Goal: Task Accomplishment & Management: Manage account settings

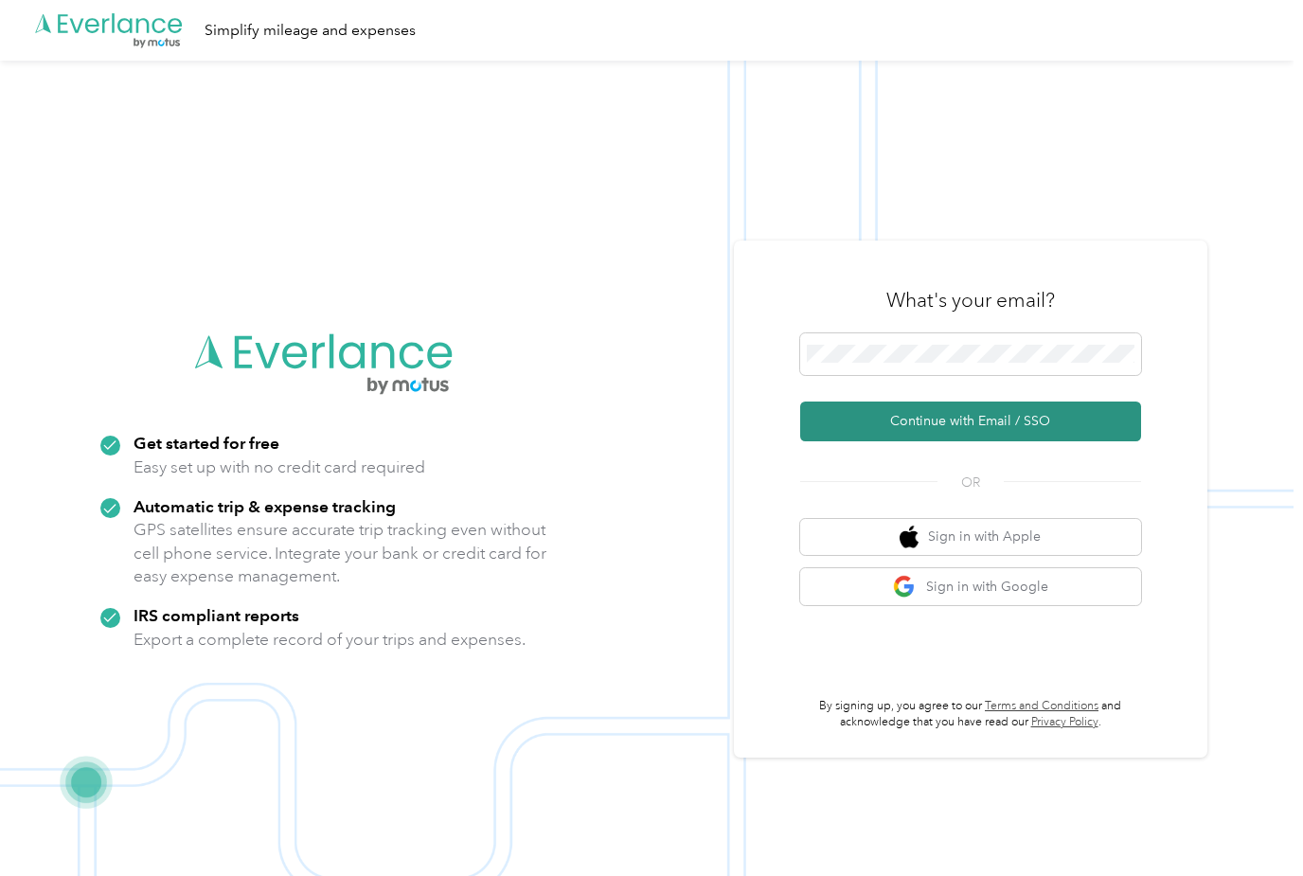
click at [865, 441] on button "Continue with Email / SSO" at bounding box center [970, 421] width 341 height 40
click at [1034, 434] on button "Continue with Email / SSO" at bounding box center [970, 421] width 341 height 40
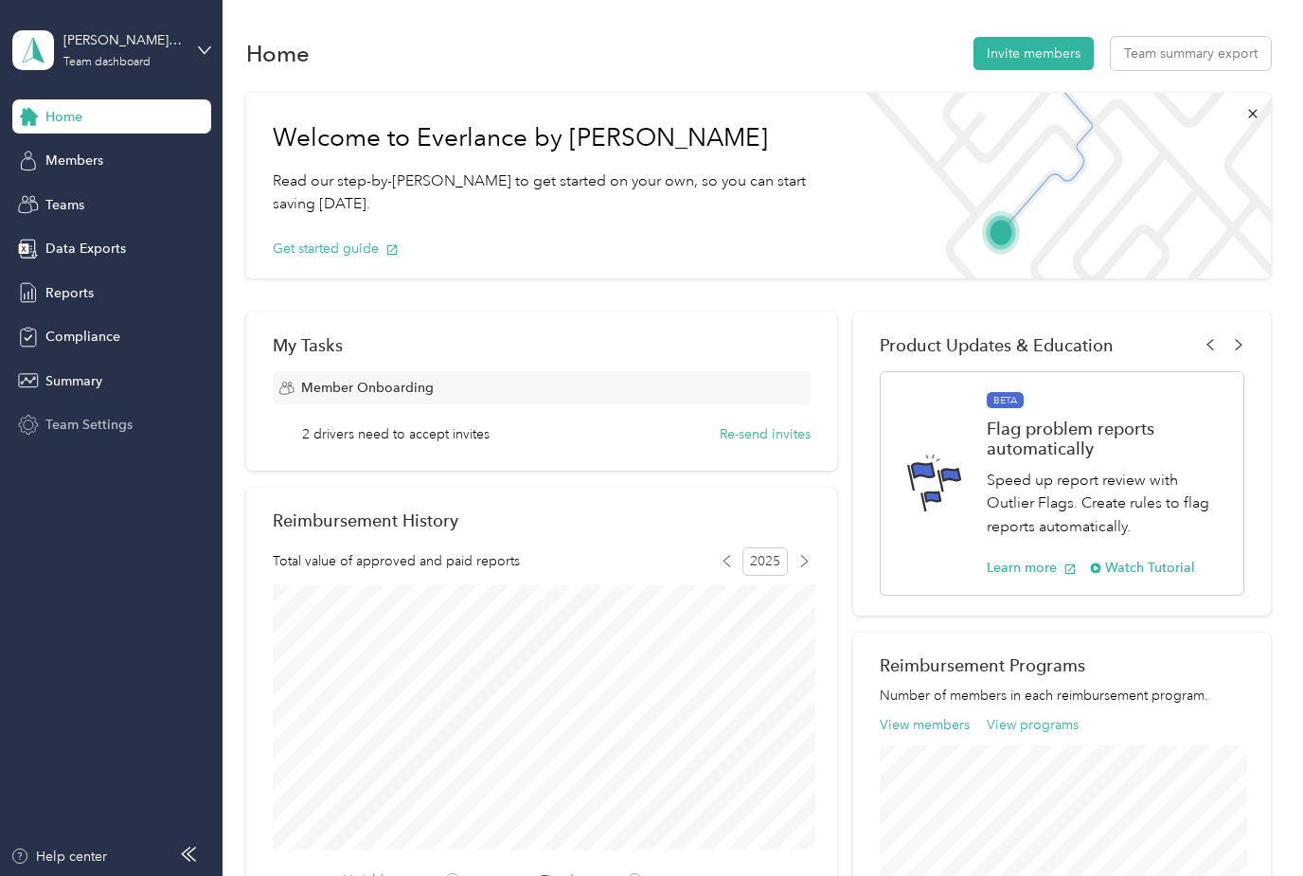
click at [75, 432] on span "Team Settings" at bounding box center [88, 425] width 87 height 20
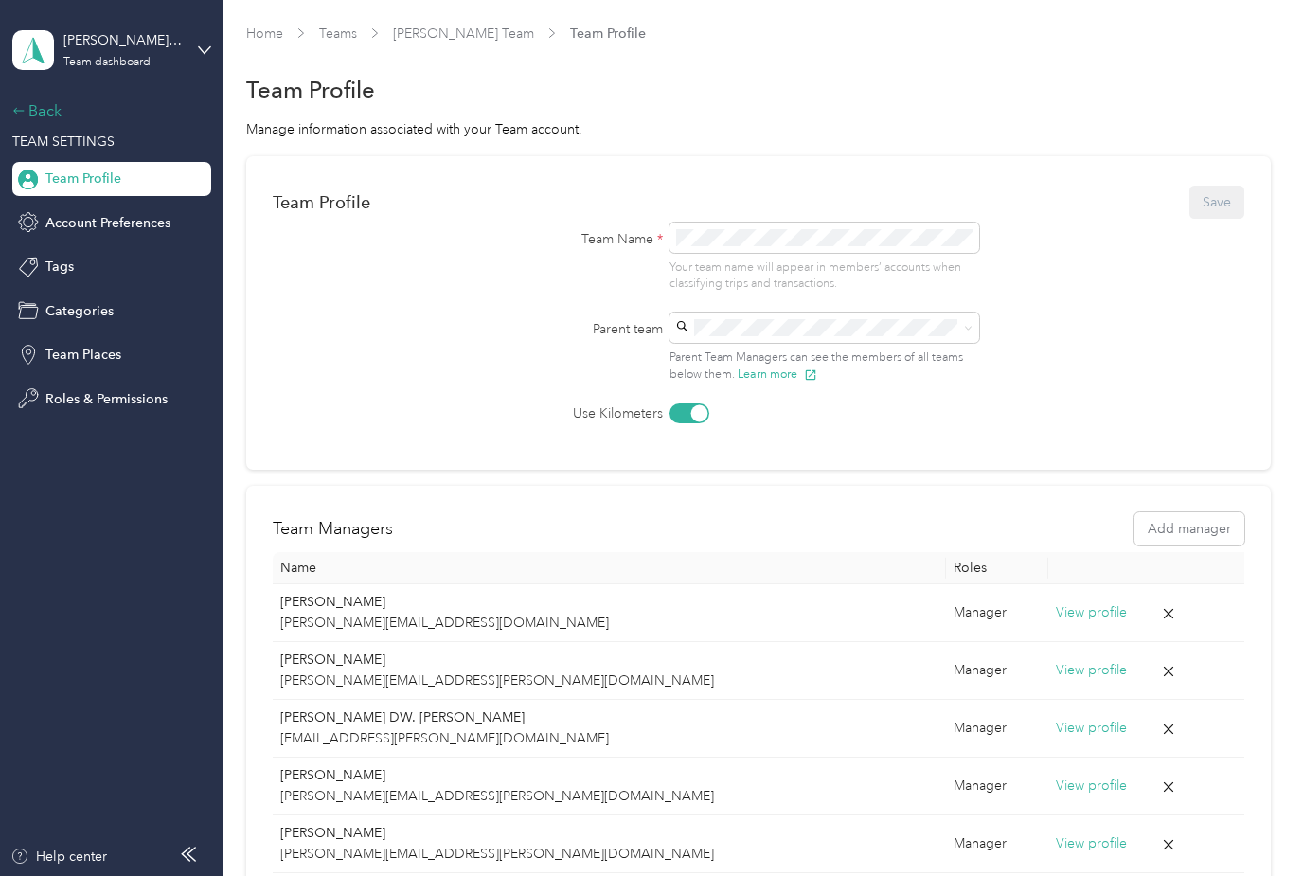
click at [44, 112] on div "Back" at bounding box center [106, 110] width 189 height 23
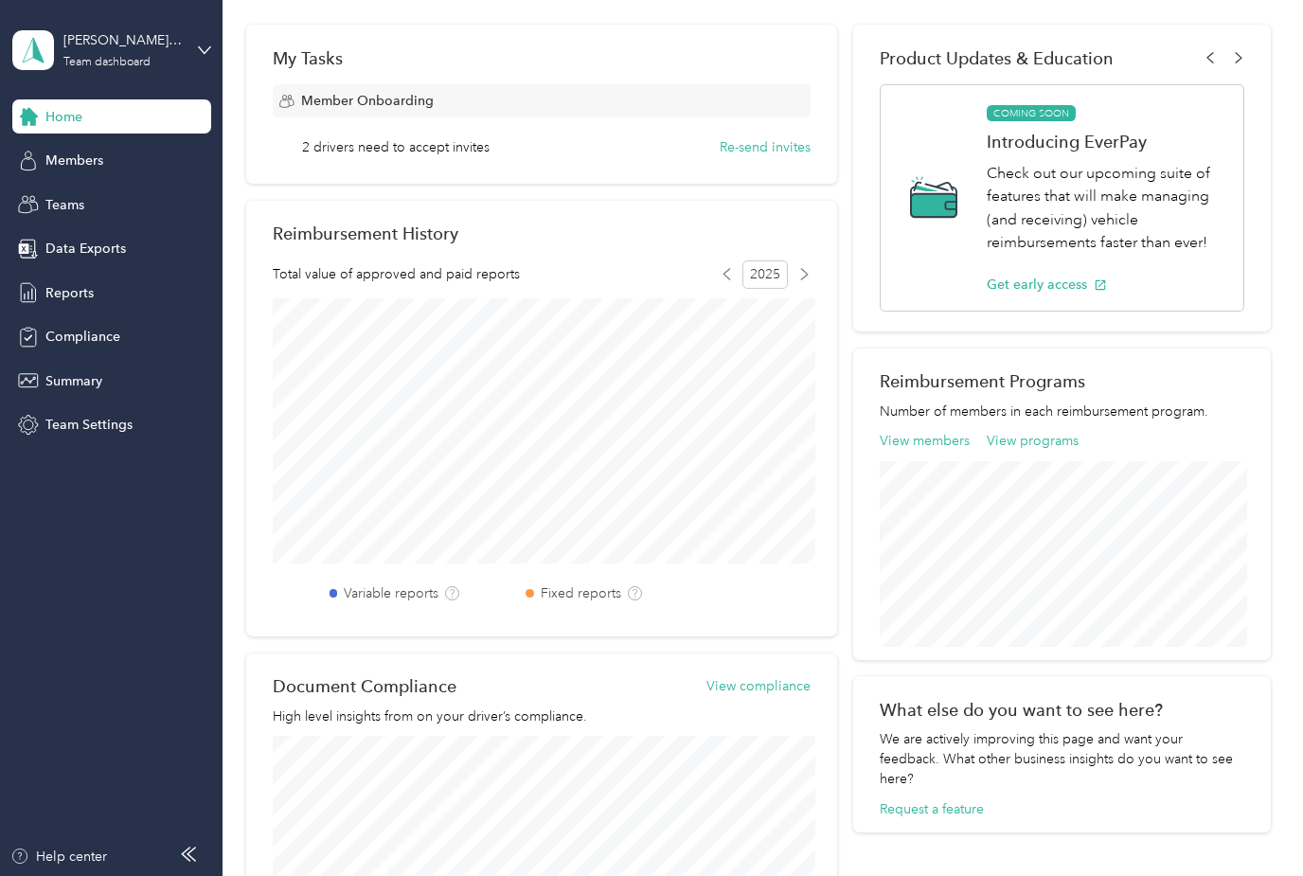
scroll to position [278, 0]
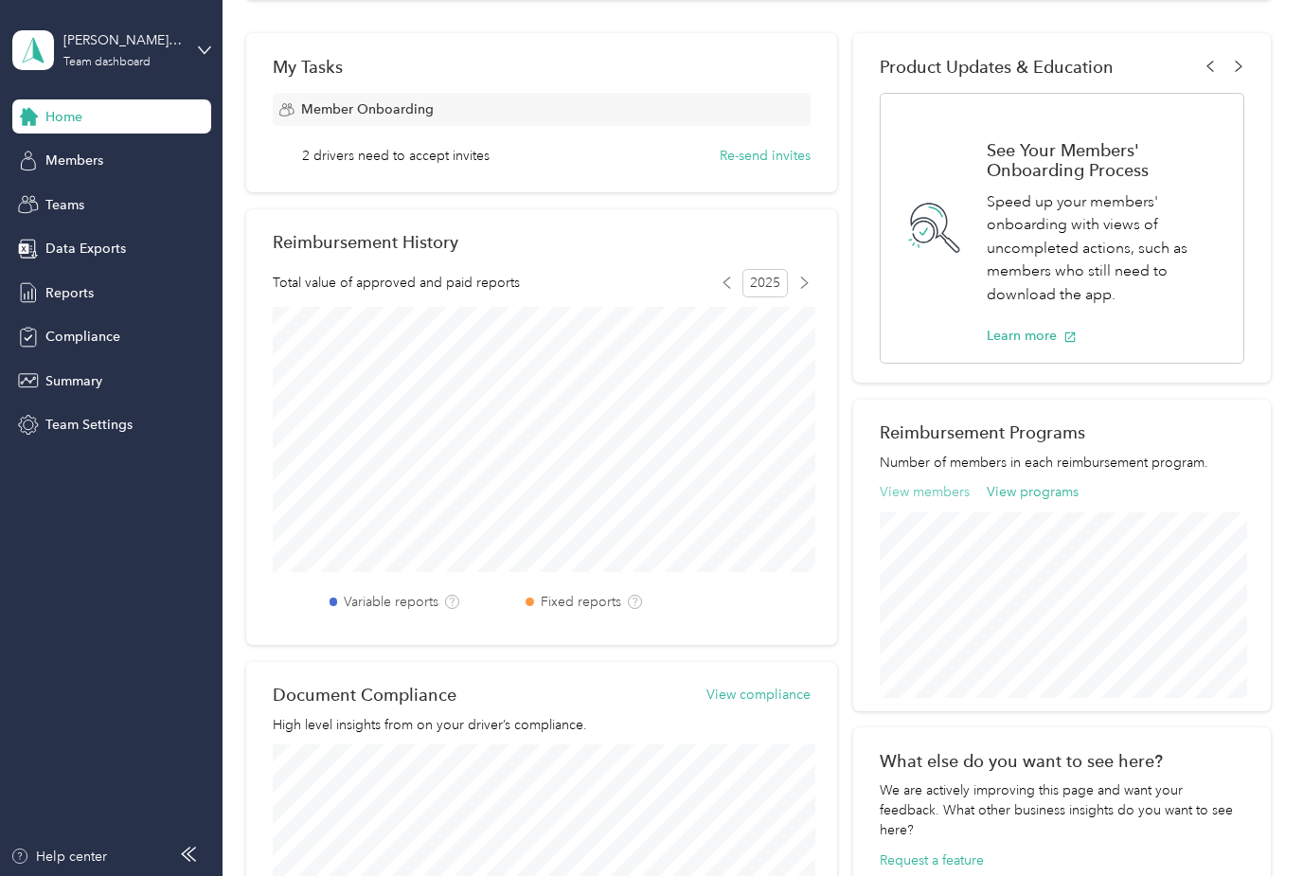
click at [938, 501] on button "View members" at bounding box center [925, 492] width 90 height 20
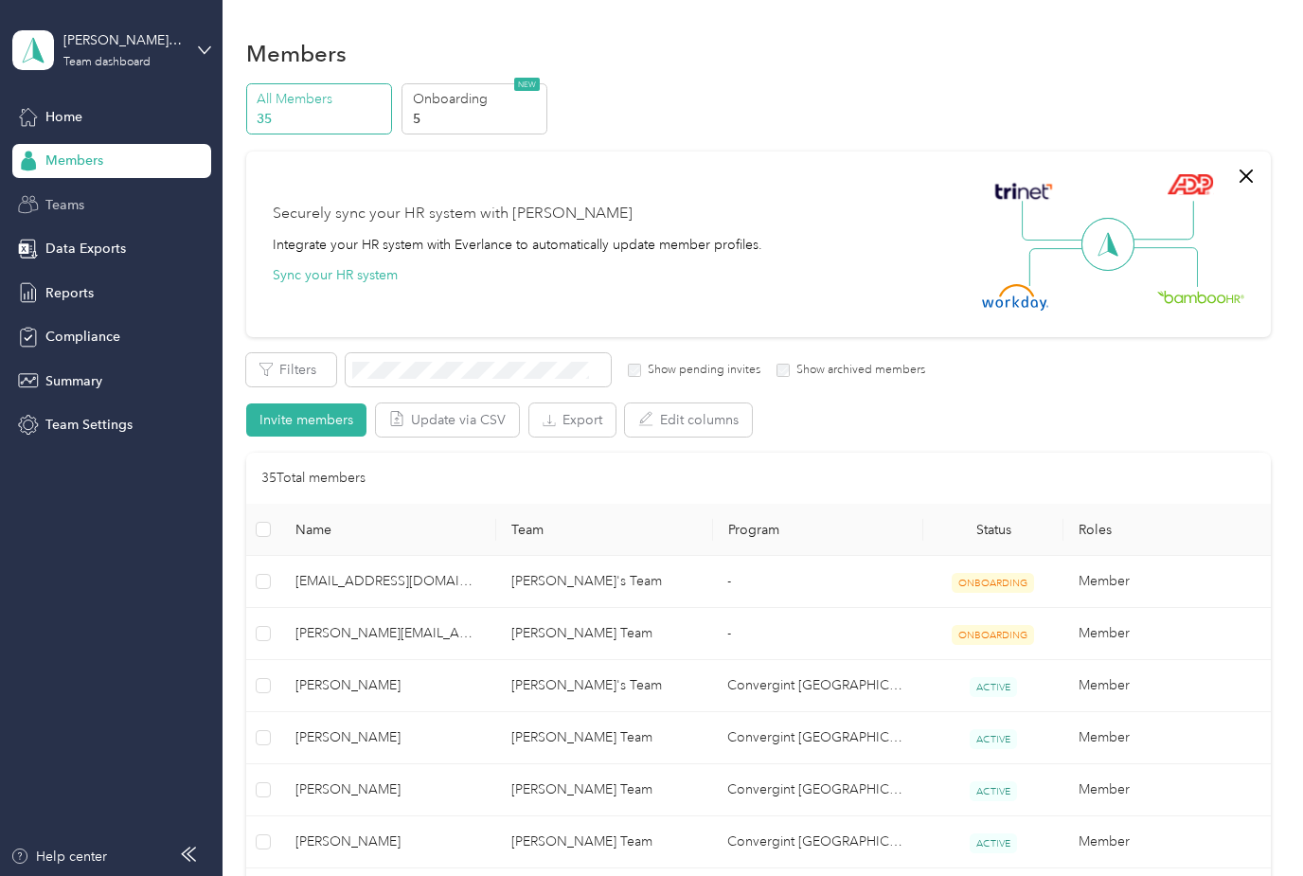
click at [55, 207] on span "Teams" at bounding box center [64, 205] width 39 height 20
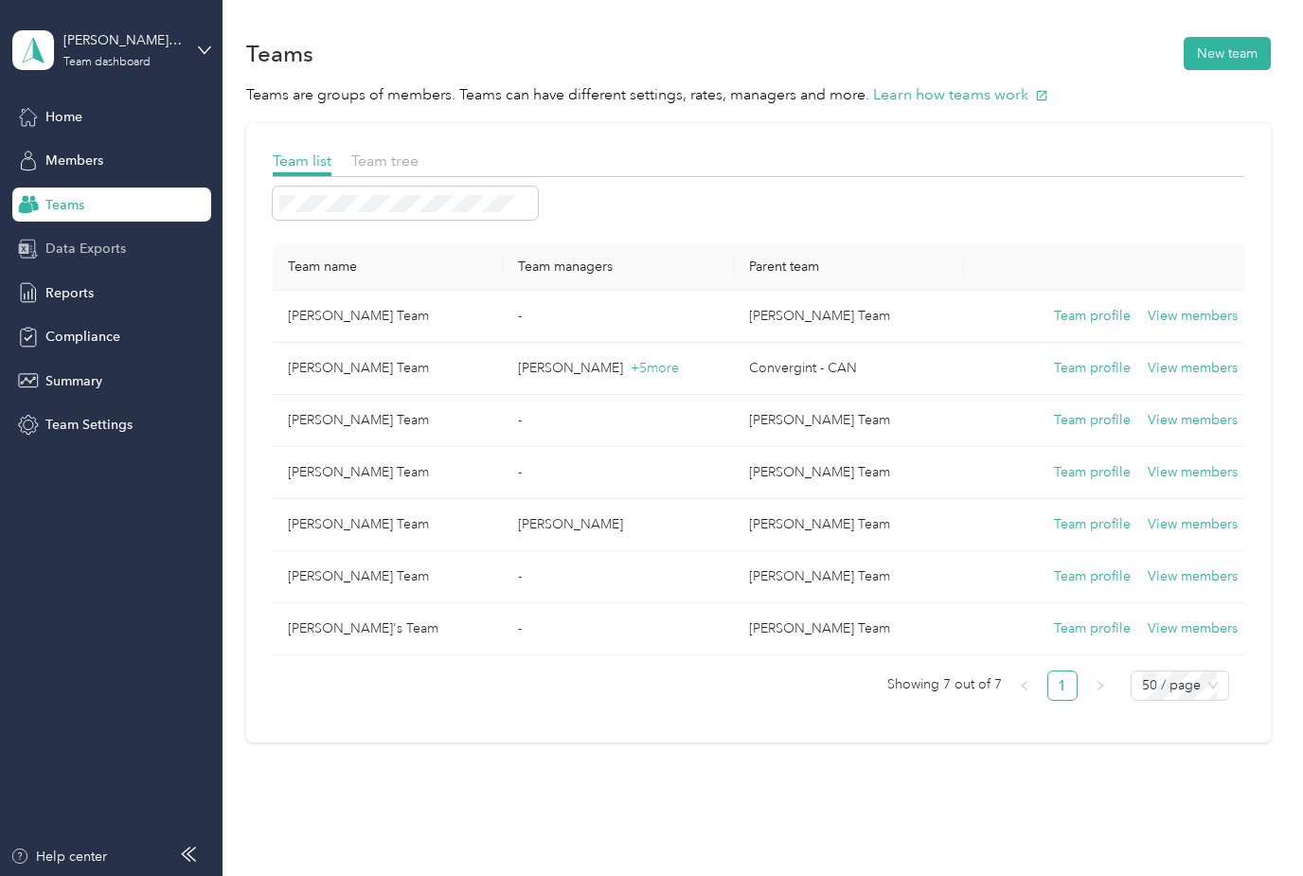
click at [68, 254] on span "Data Exports" at bounding box center [85, 249] width 80 height 20
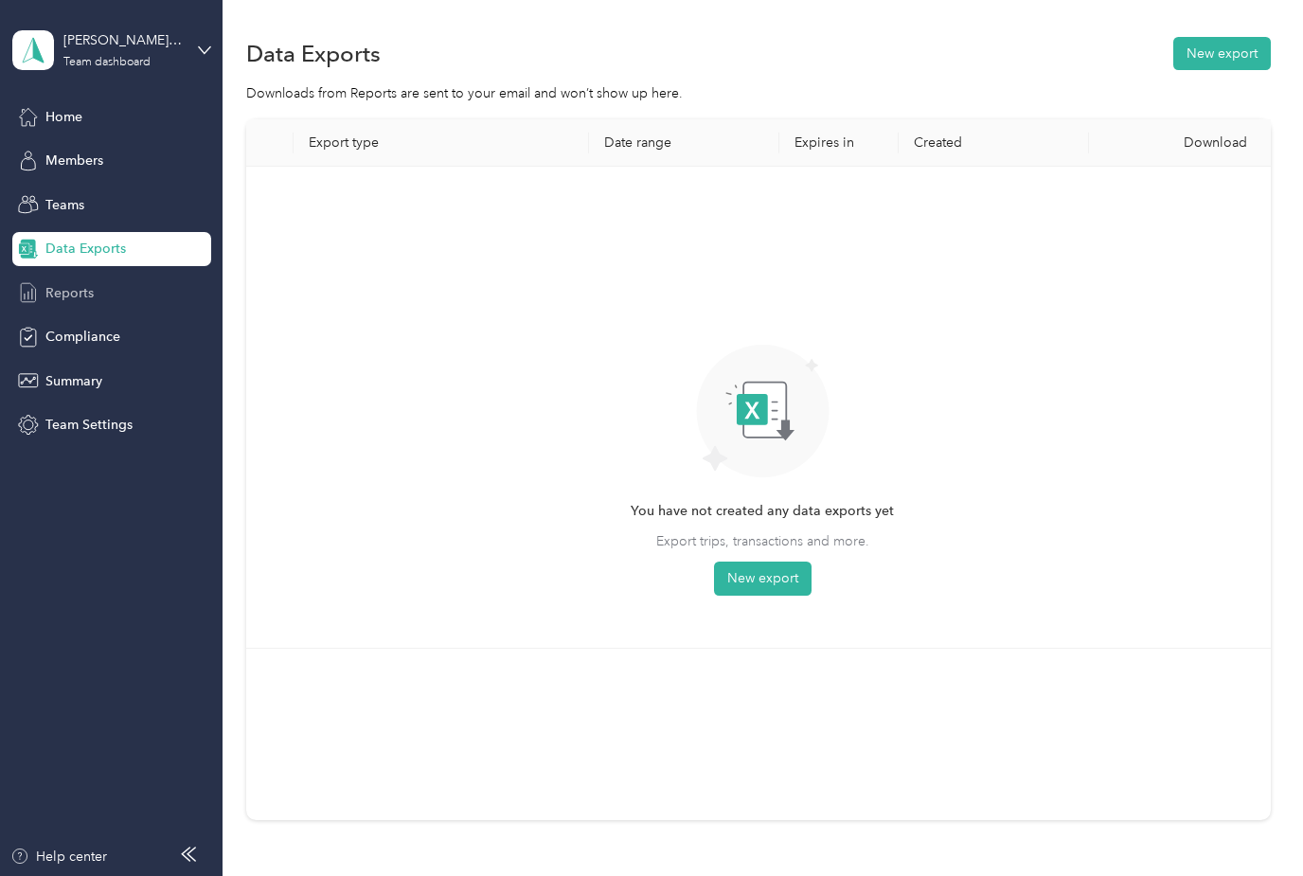
click at [62, 304] on div "Reports" at bounding box center [111, 293] width 199 height 34
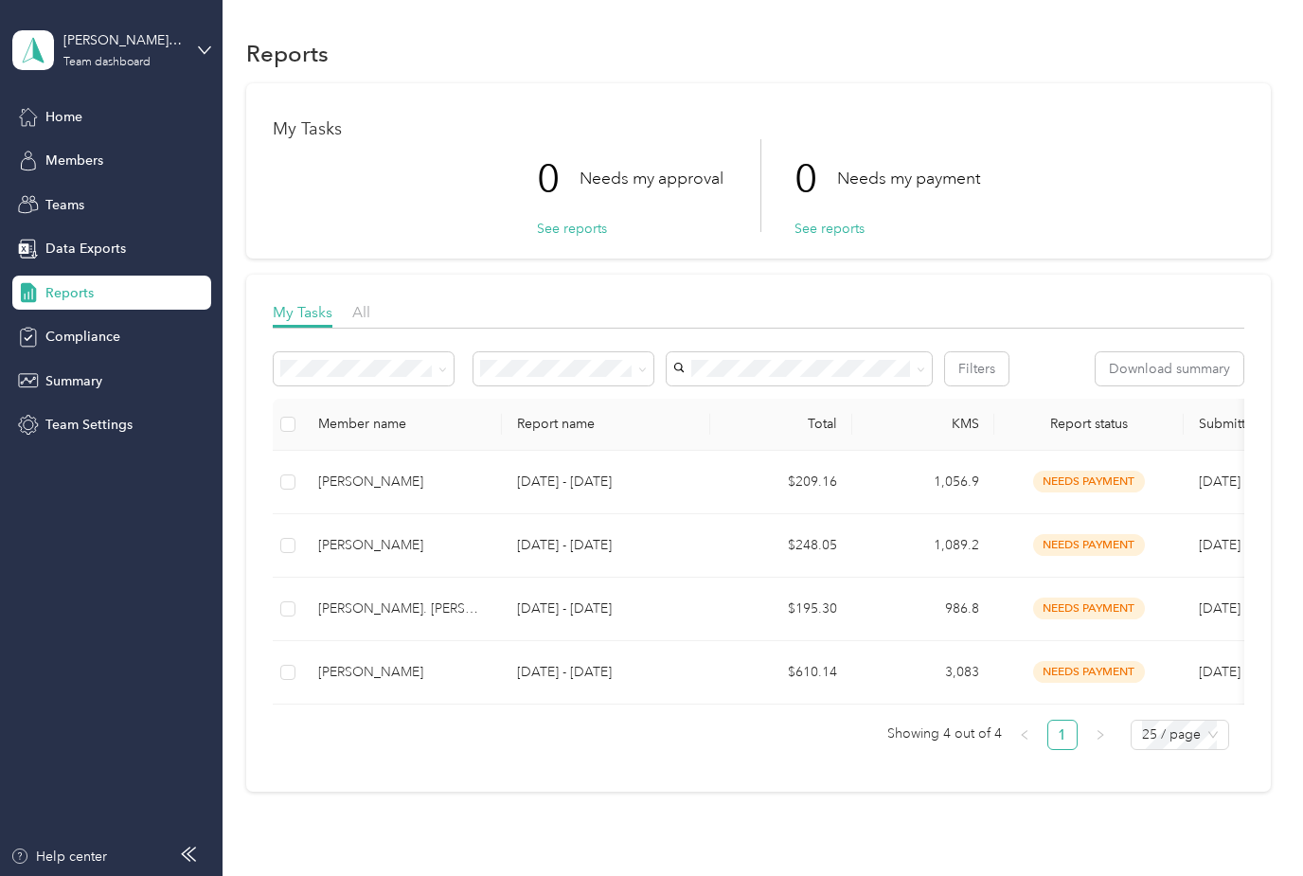
click at [1105, 486] on span "needs payment" at bounding box center [1089, 482] width 112 height 22
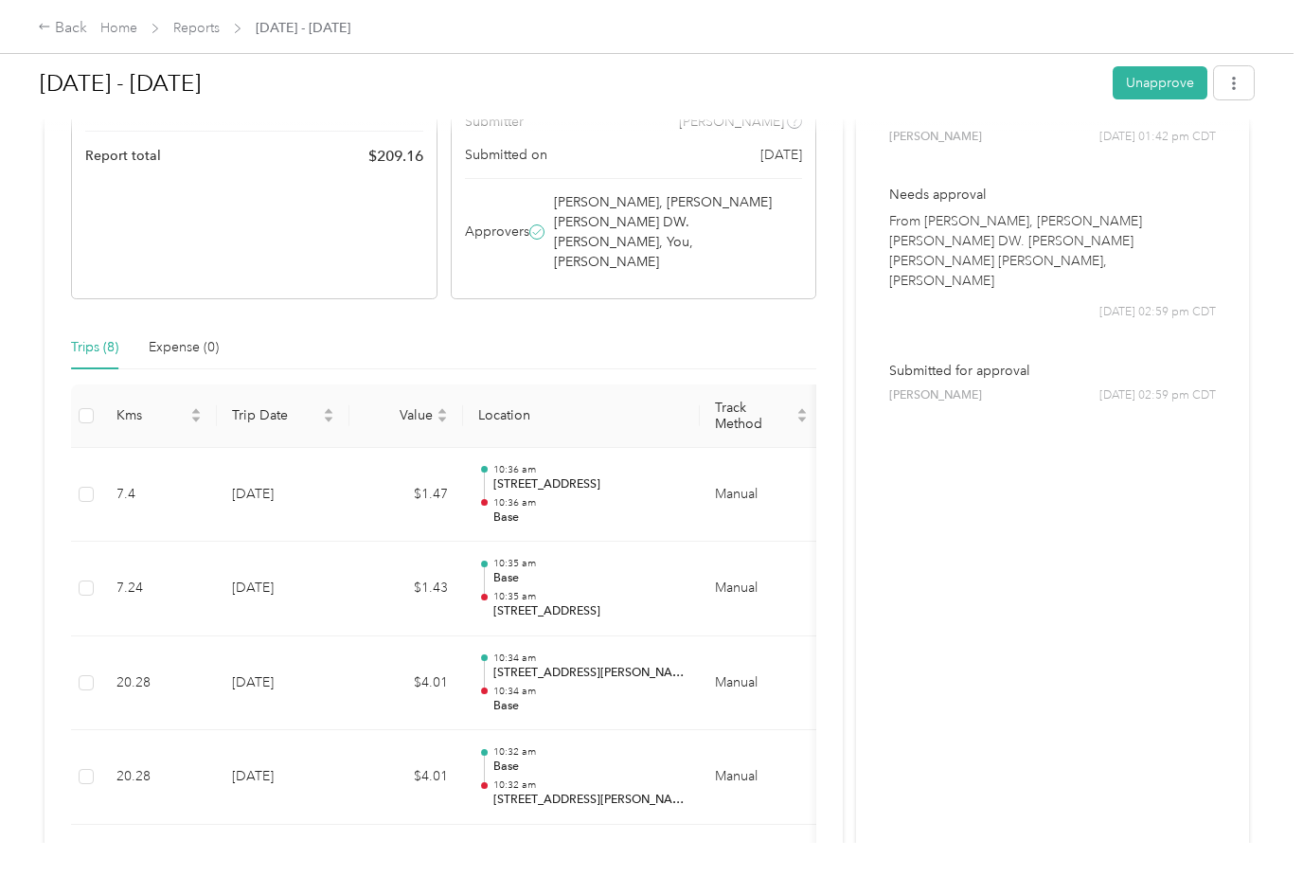
scroll to position [298, 0]
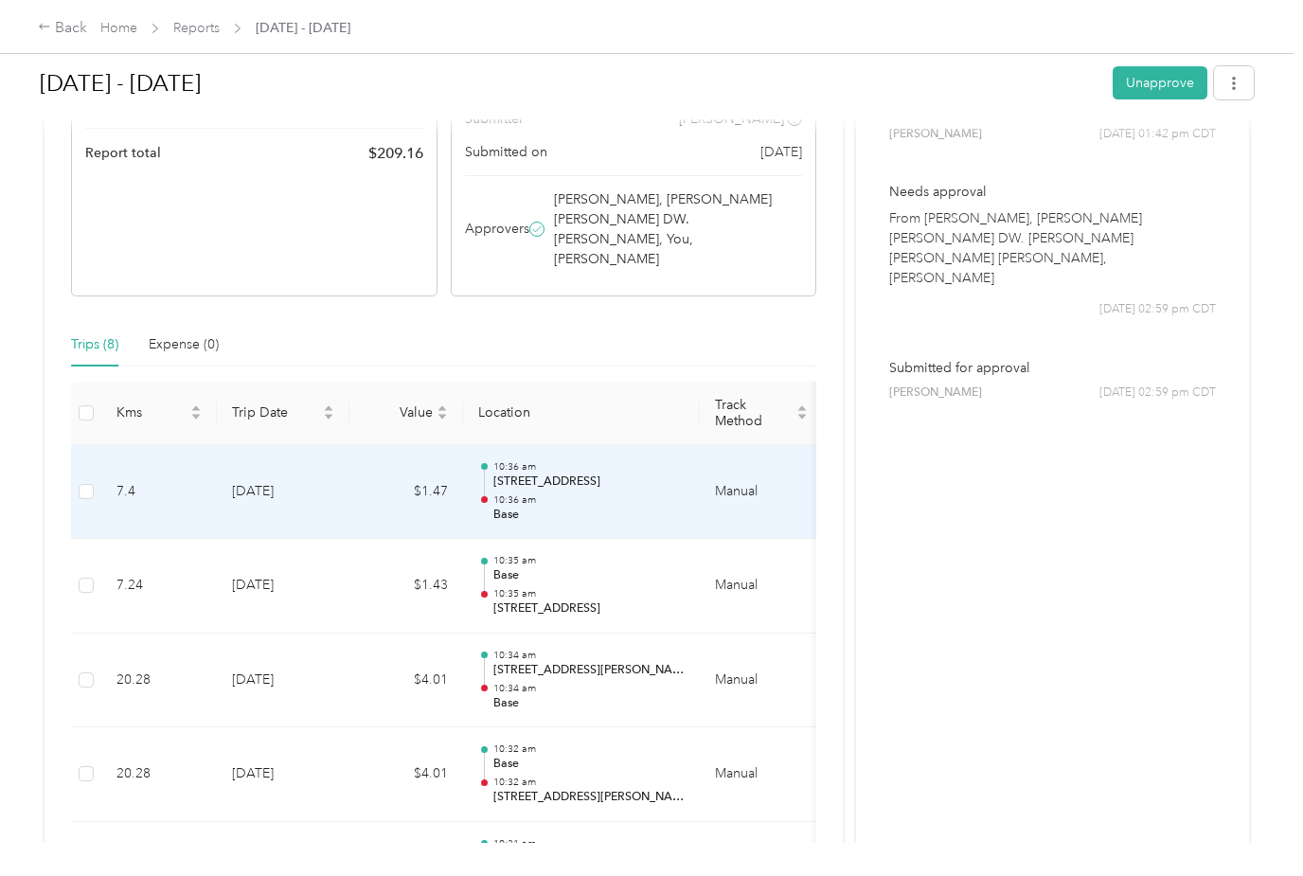
click at [568, 493] on p "10:36 am" at bounding box center [588, 499] width 191 height 13
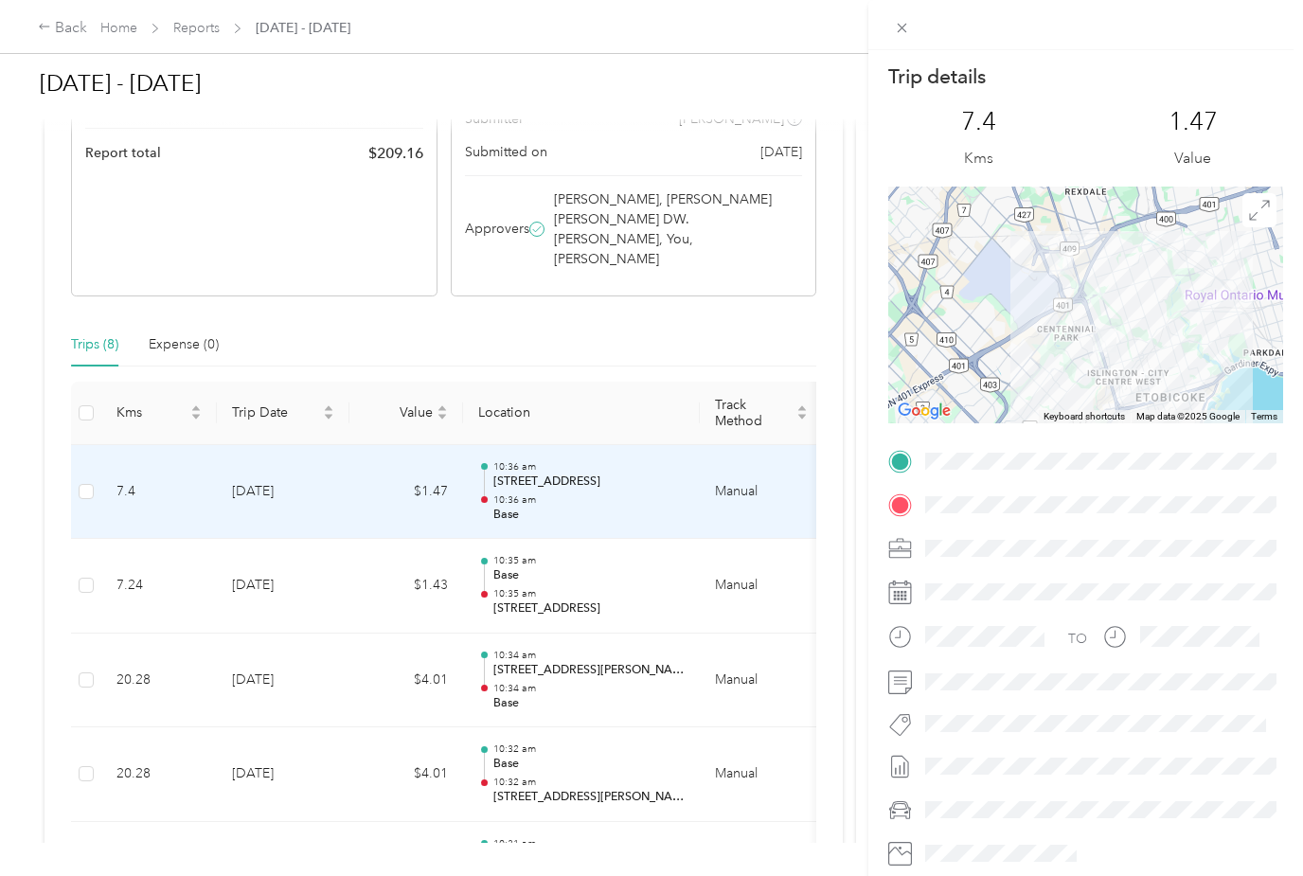
click at [531, 580] on div "Trip details This trip cannot be edited because it is either under review, appr…" at bounding box center [651, 438] width 1303 height 876
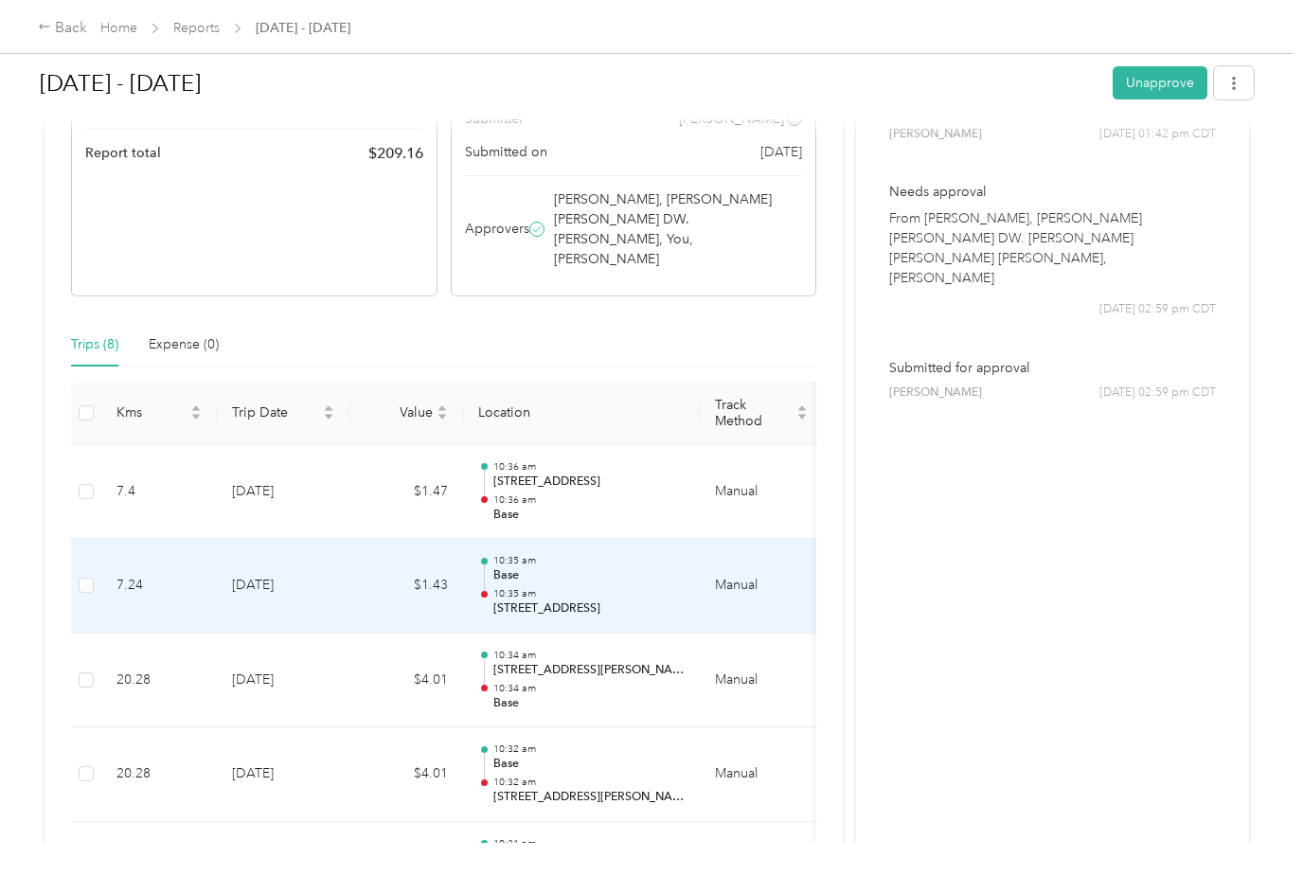
click at [526, 587] on p "10:35 am" at bounding box center [588, 593] width 191 height 13
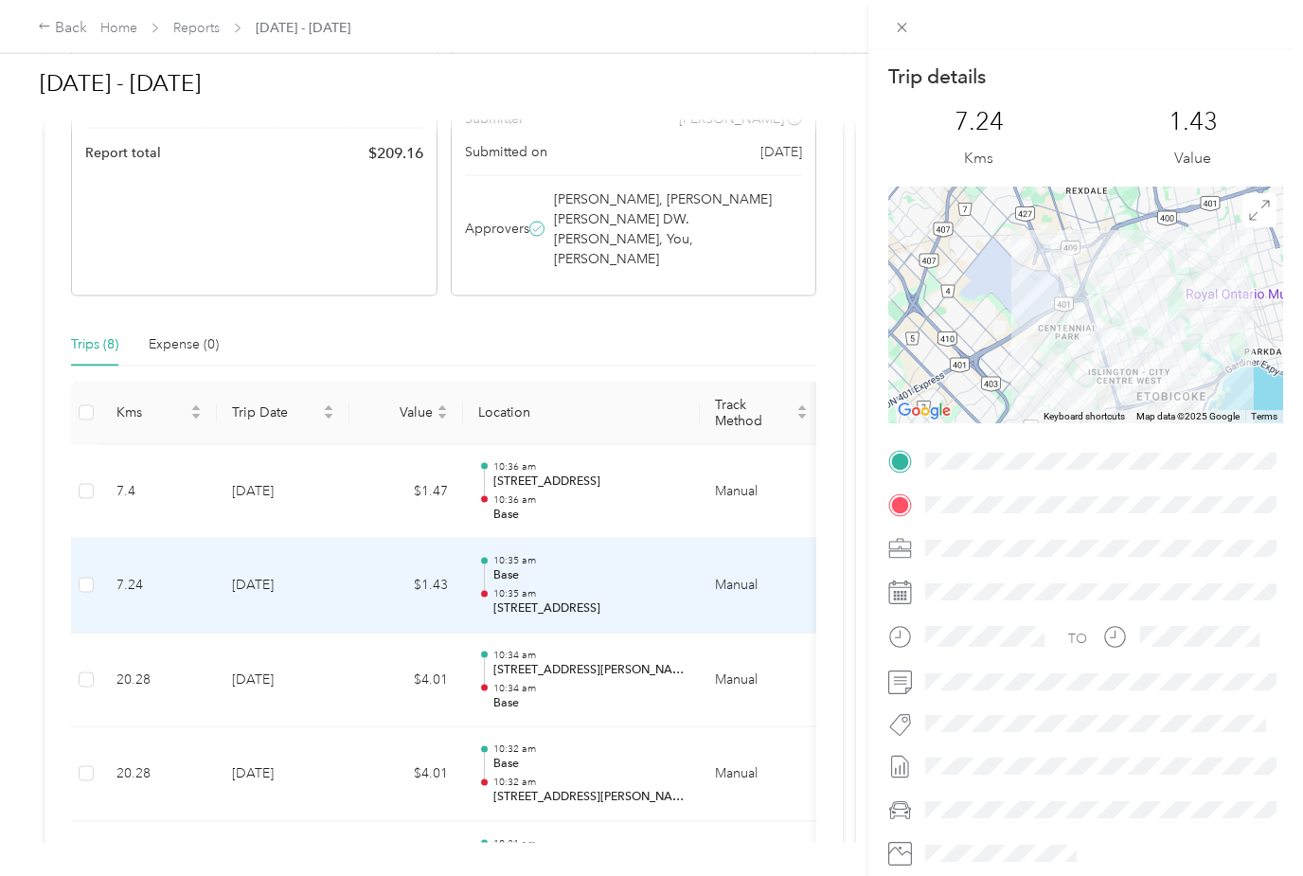
scroll to position [61, 0]
click at [599, 769] on div "Trip details This trip cannot be edited because it is either under review, appr…" at bounding box center [651, 438] width 1303 height 876
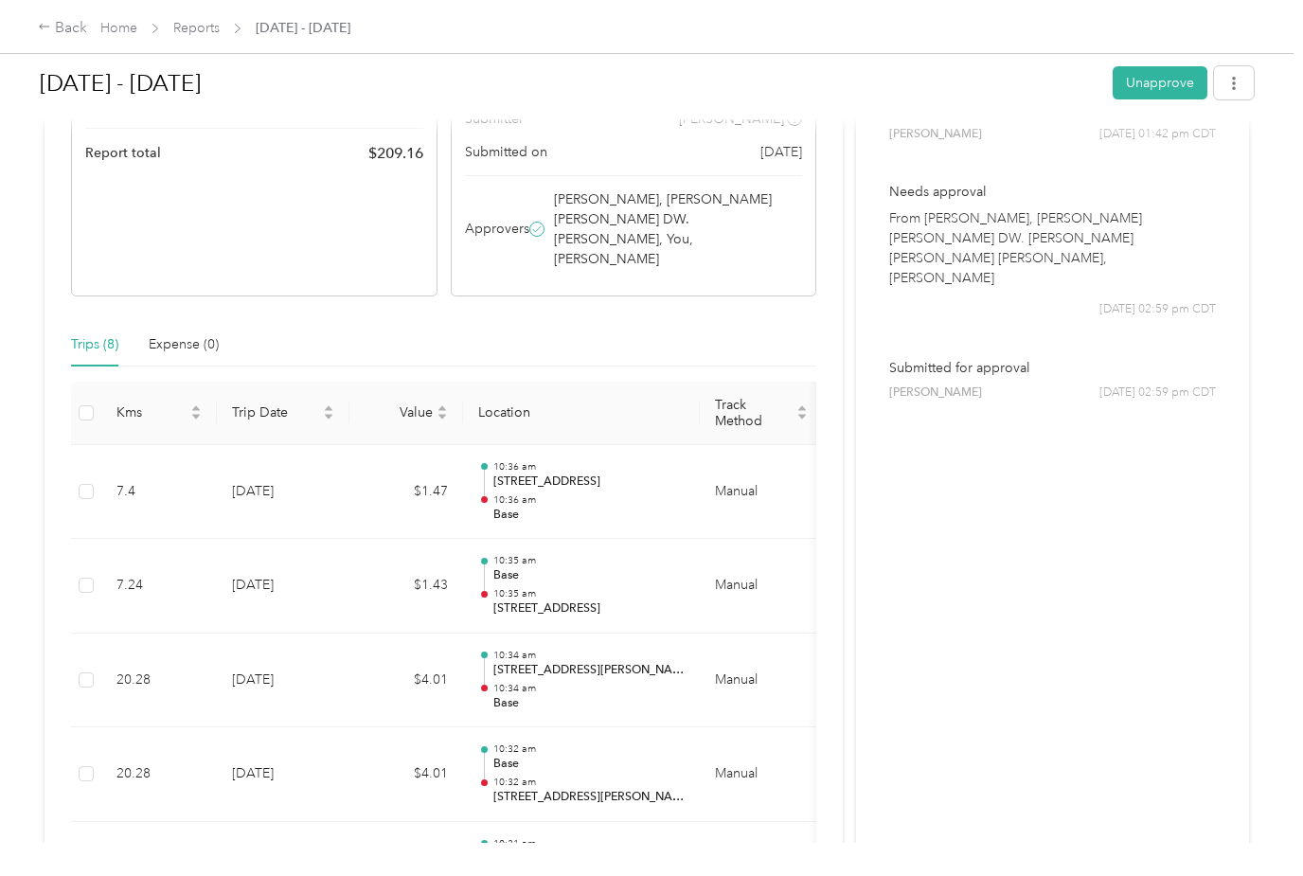
click at [591, 837] on div "10:31 am [STREET_ADDRESS][PERSON_NAME] 10:31 am Base" at bounding box center [588, 868] width 191 height 63
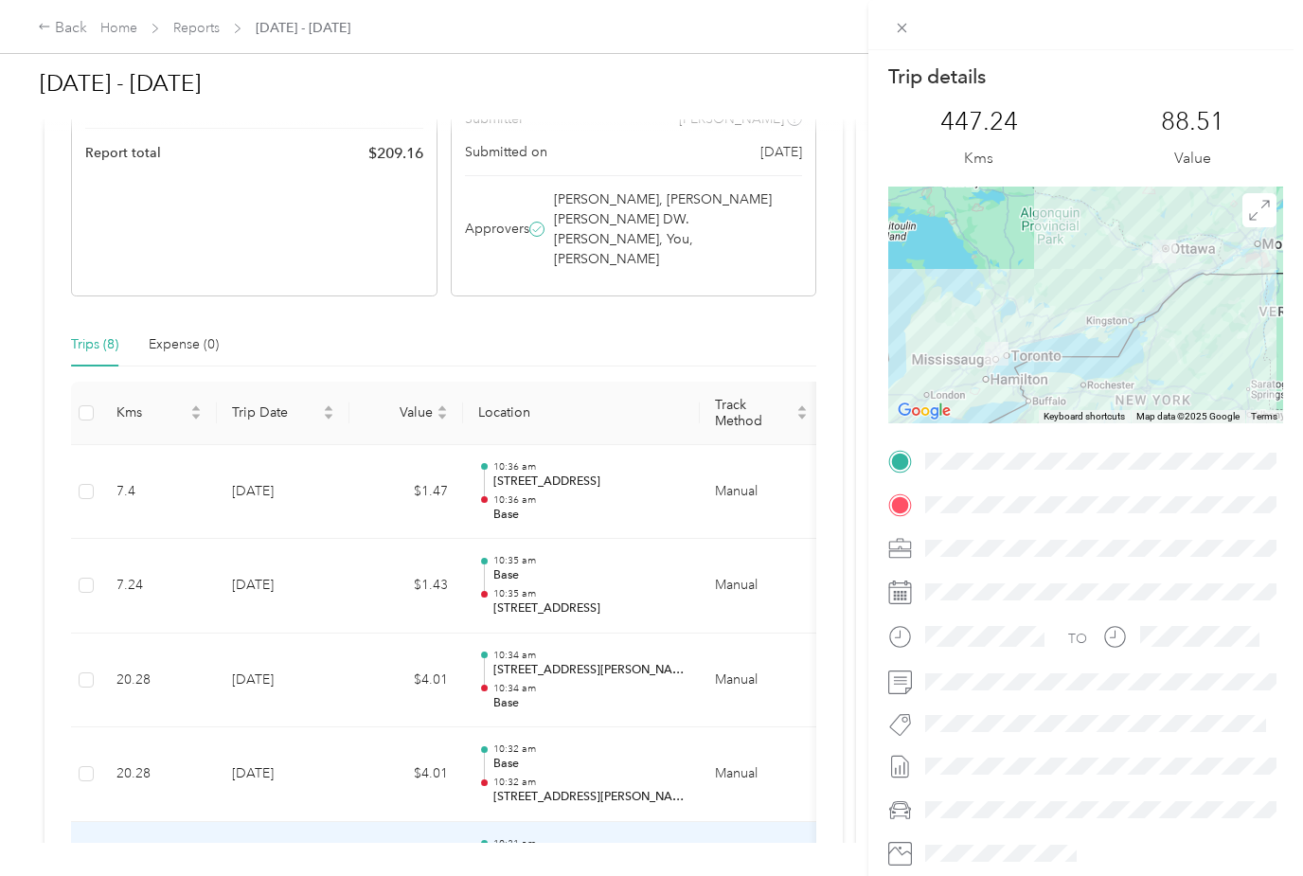
scroll to position [0, 0]
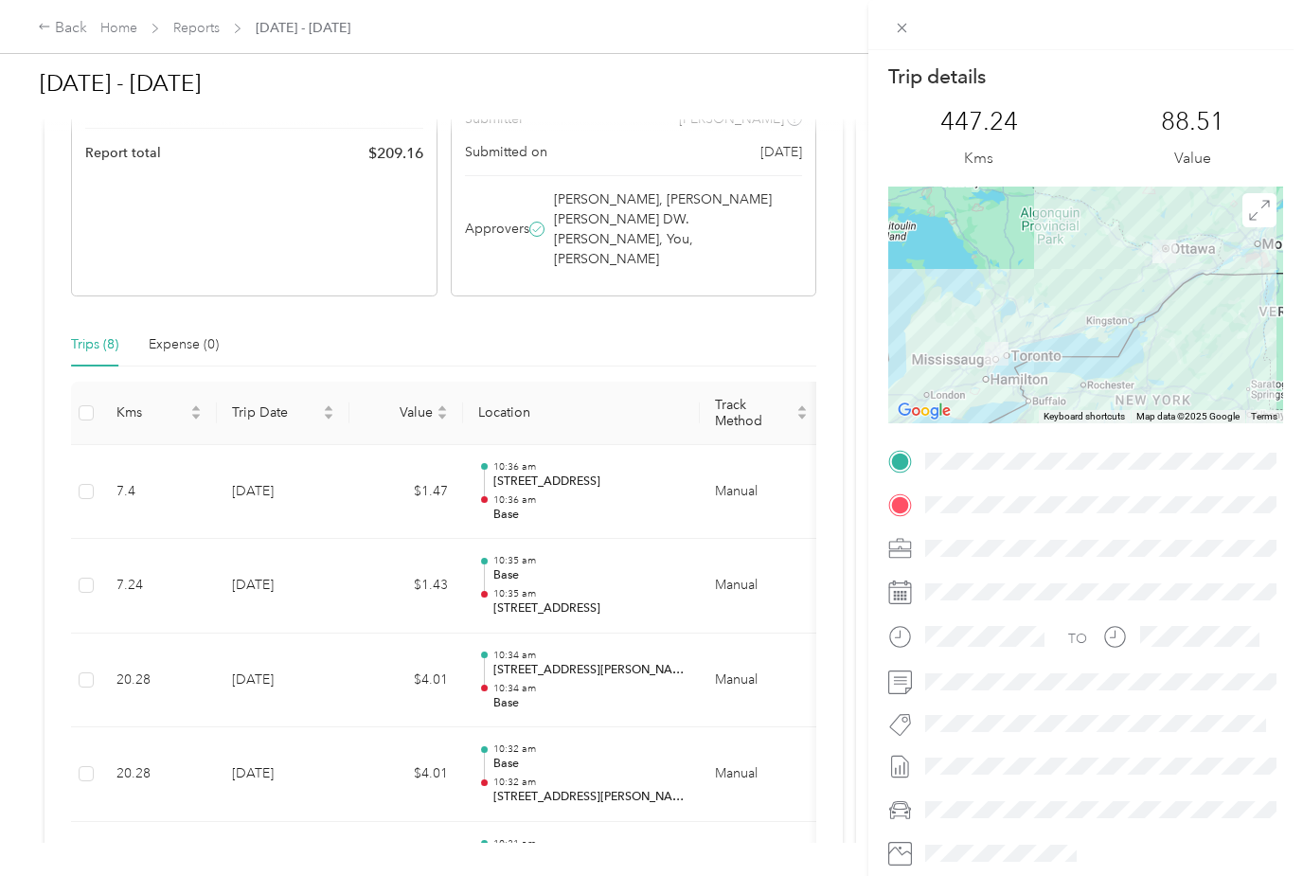
click at [45, 26] on div "Trip details This trip cannot be edited because it is either under review, appr…" at bounding box center [651, 438] width 1303 height 876
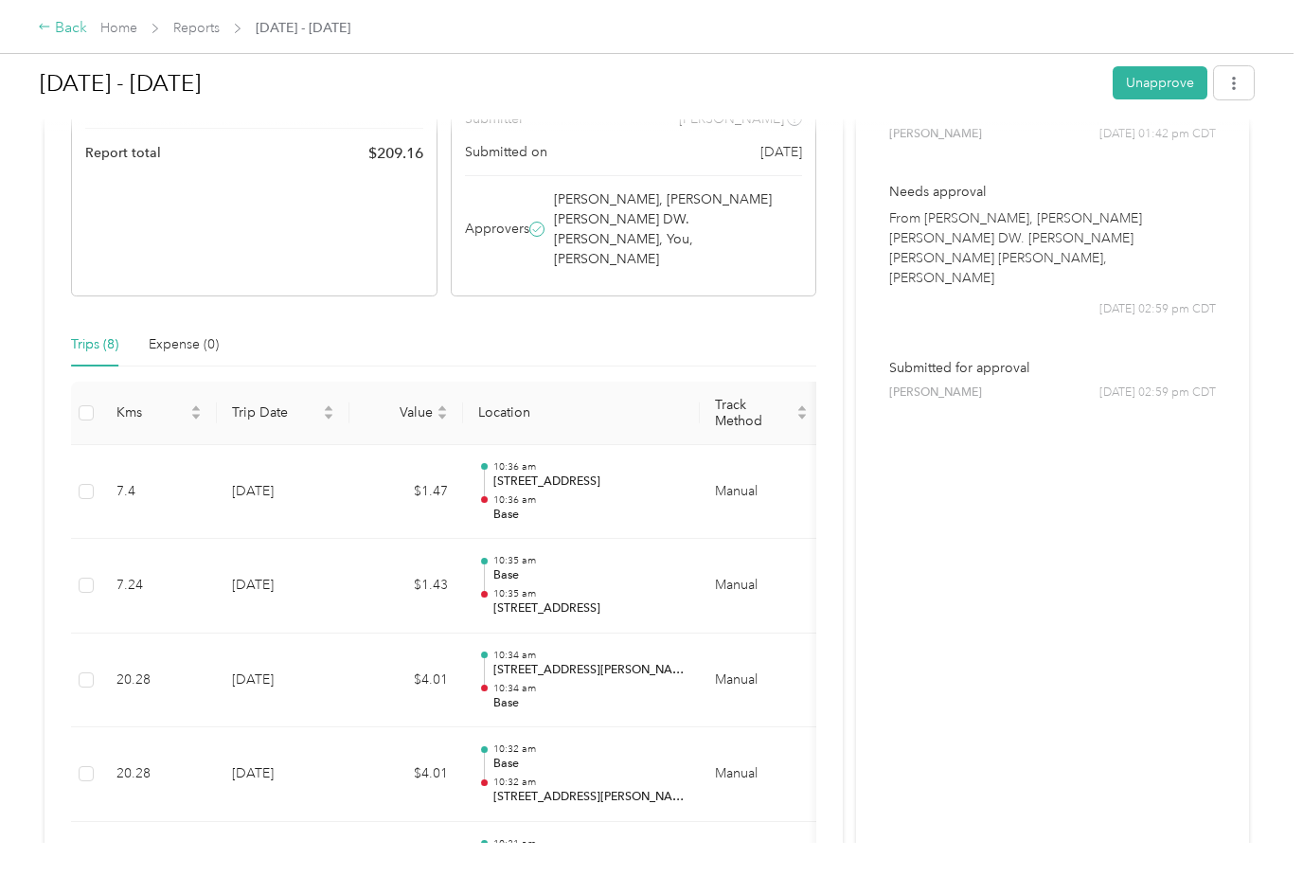
click at [53, 27] on div "Back" at bounding box center [62, 28] width 49 height 23
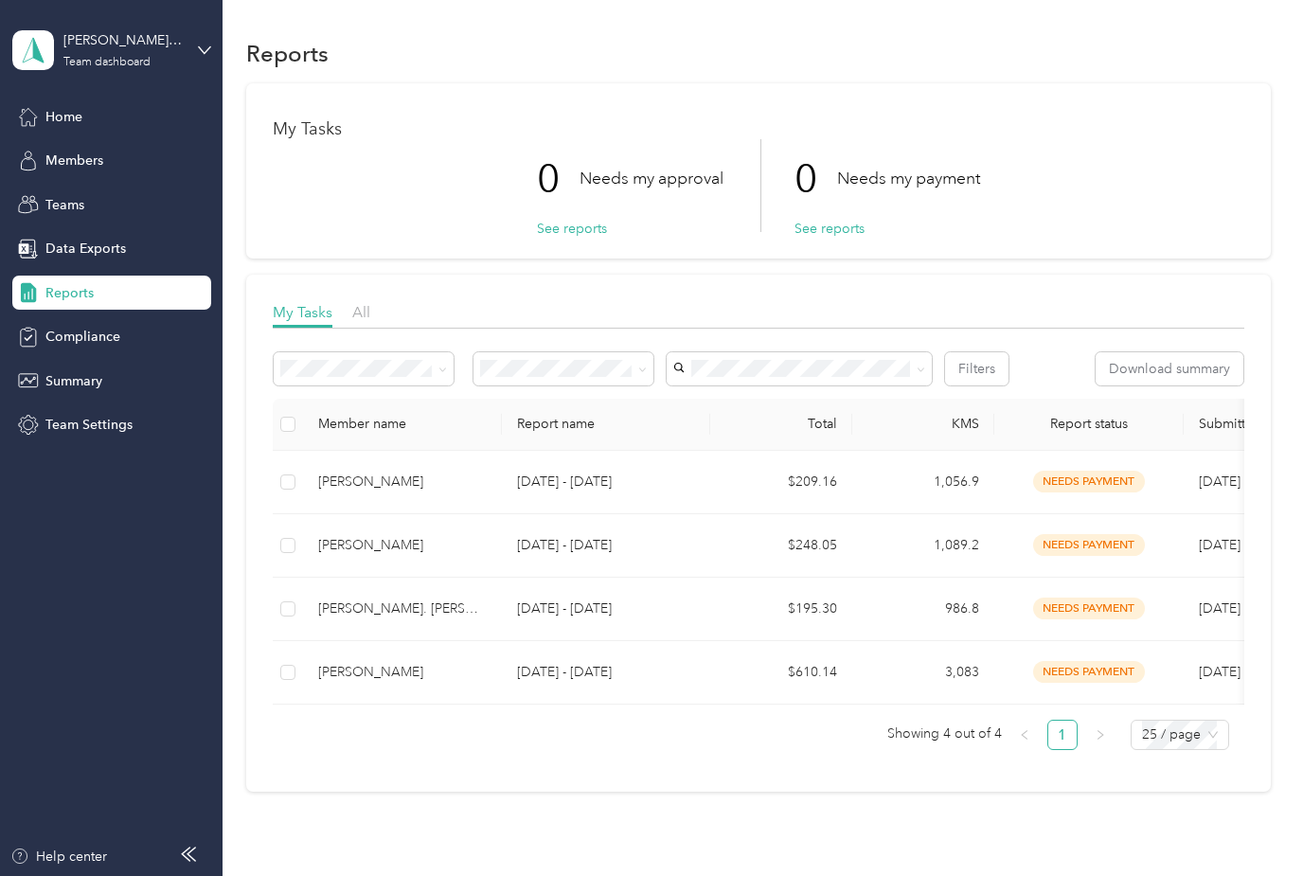
click at [1071, 484] on span "needs payment" at bounding box center [1089, 482] width 112 height 22
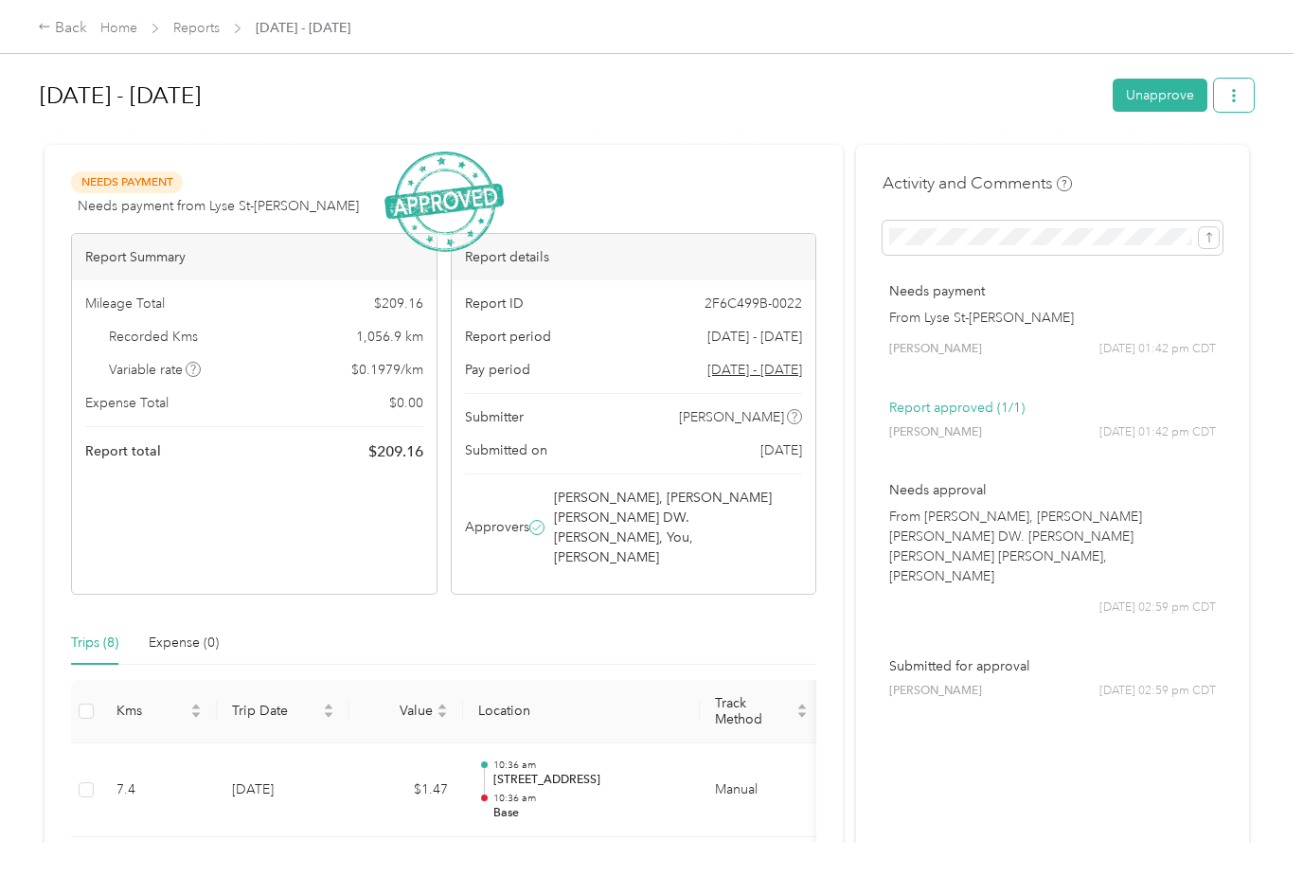
click at [1240, 99] on icon "button" at bounding box center [1233, 95] width 13 height 13
click at [1143, 87] on button "Unapprove" at bounding box center [1159, 95] width 95 height 33
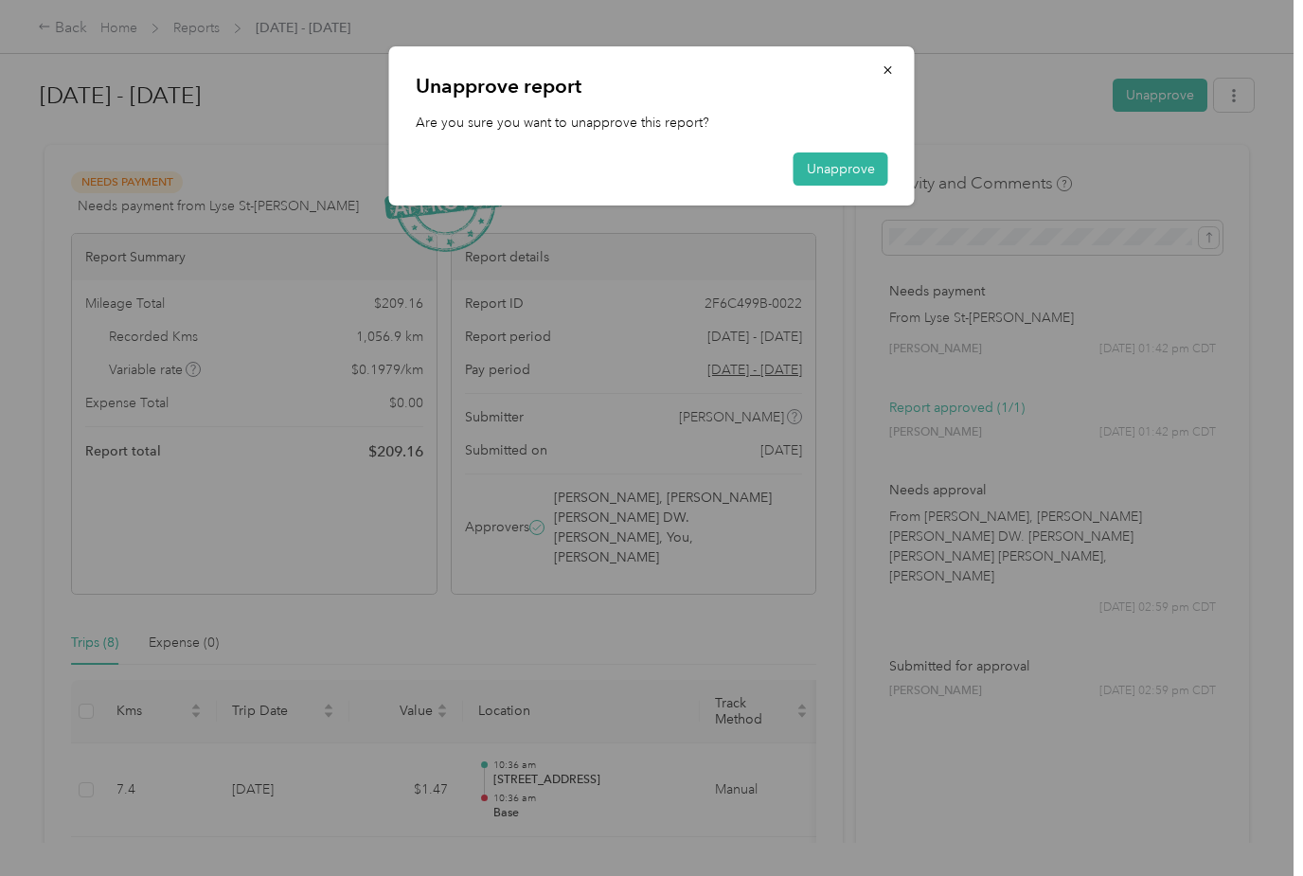
click at [954, 116] on div "Unapprove report Are you sure you want to unapprove this report? Unapprove" at bounding box center [913, 128] width 525 height 165
click at [890, 66] on icon "button" at bounding box center [887, 69] width 13 height 13
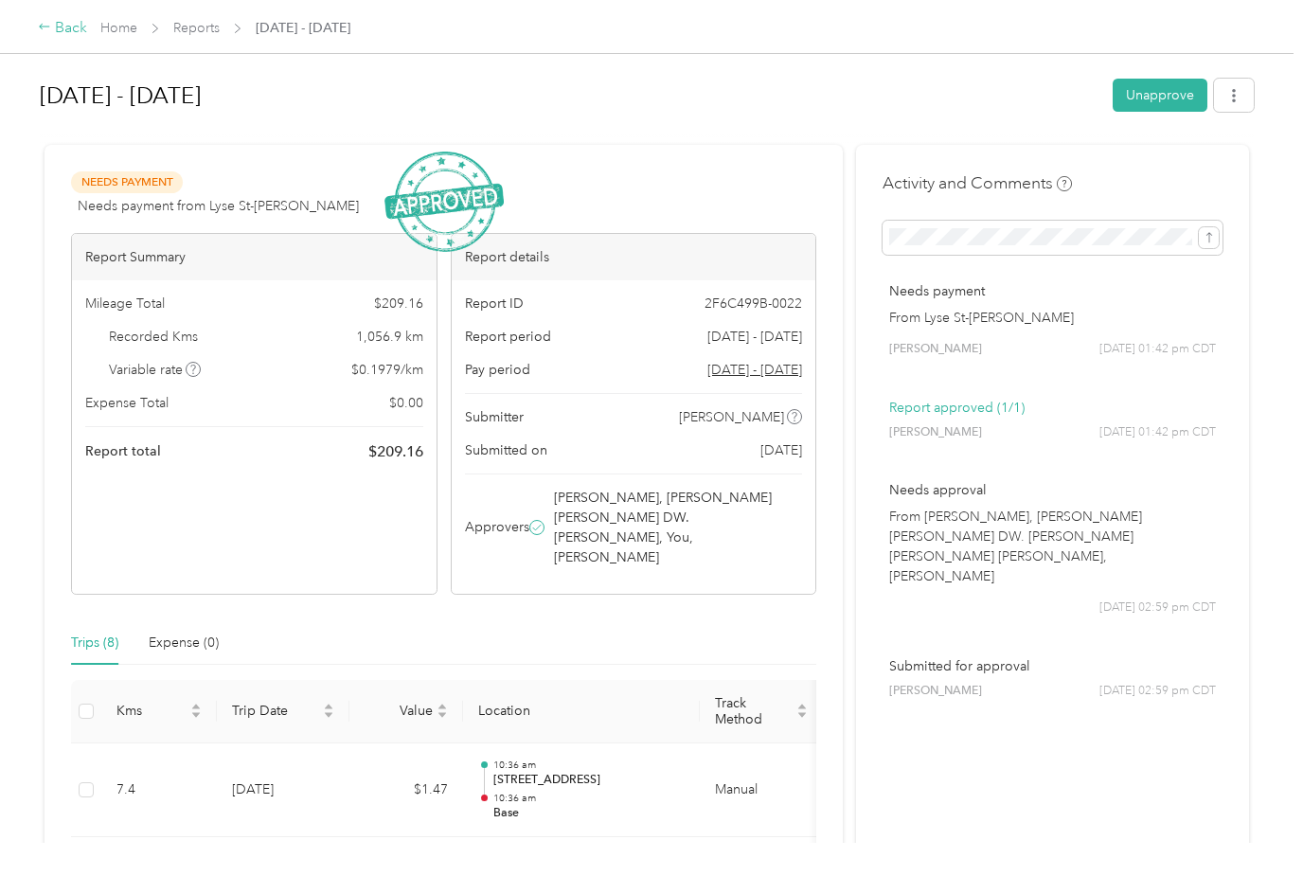
click at [59, 33] on div "Back" at bounding box center [62, 28] width 49 height 23
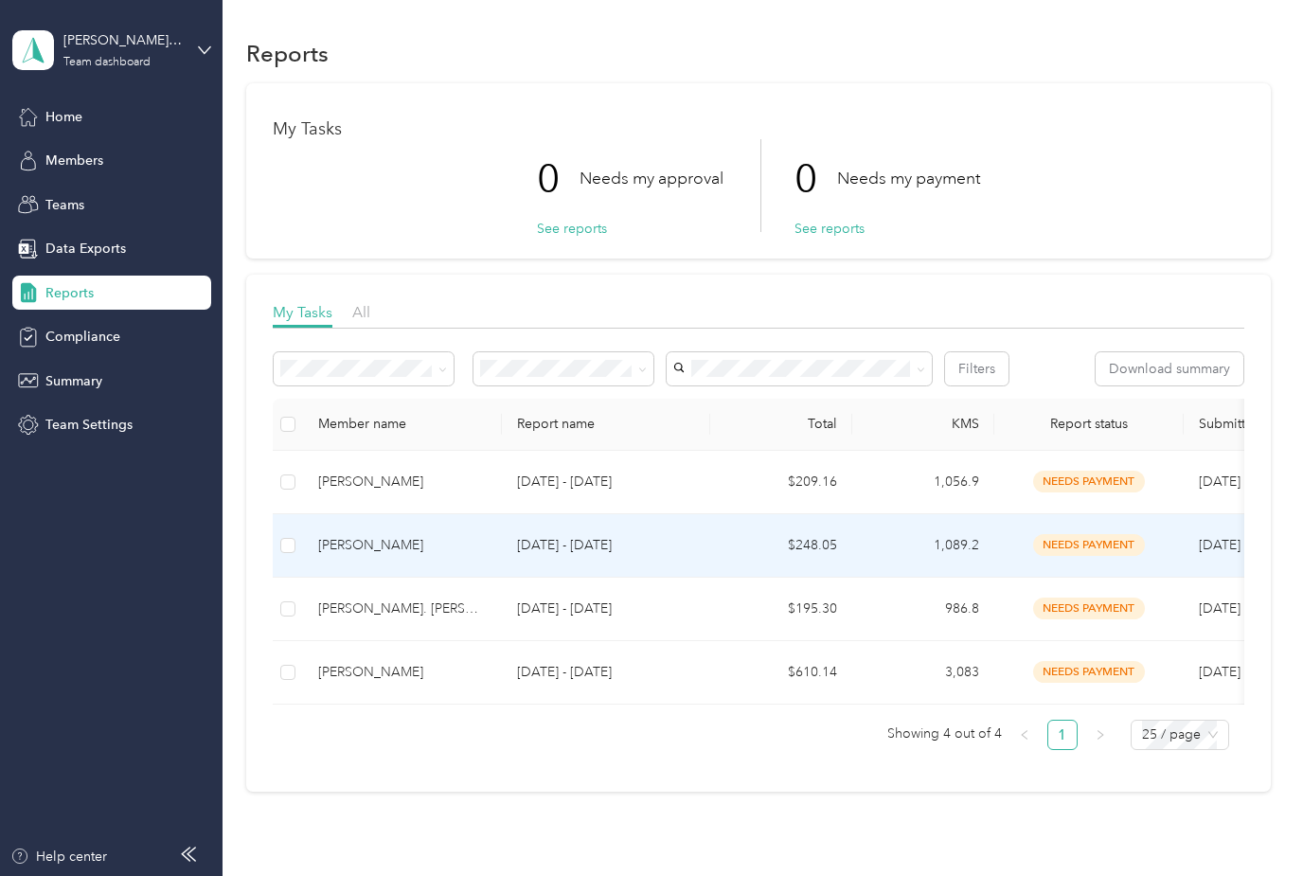
click at [385, 546] on div "[PERSON_NAME]" at bounding box center [402, 545] width 169 height 21
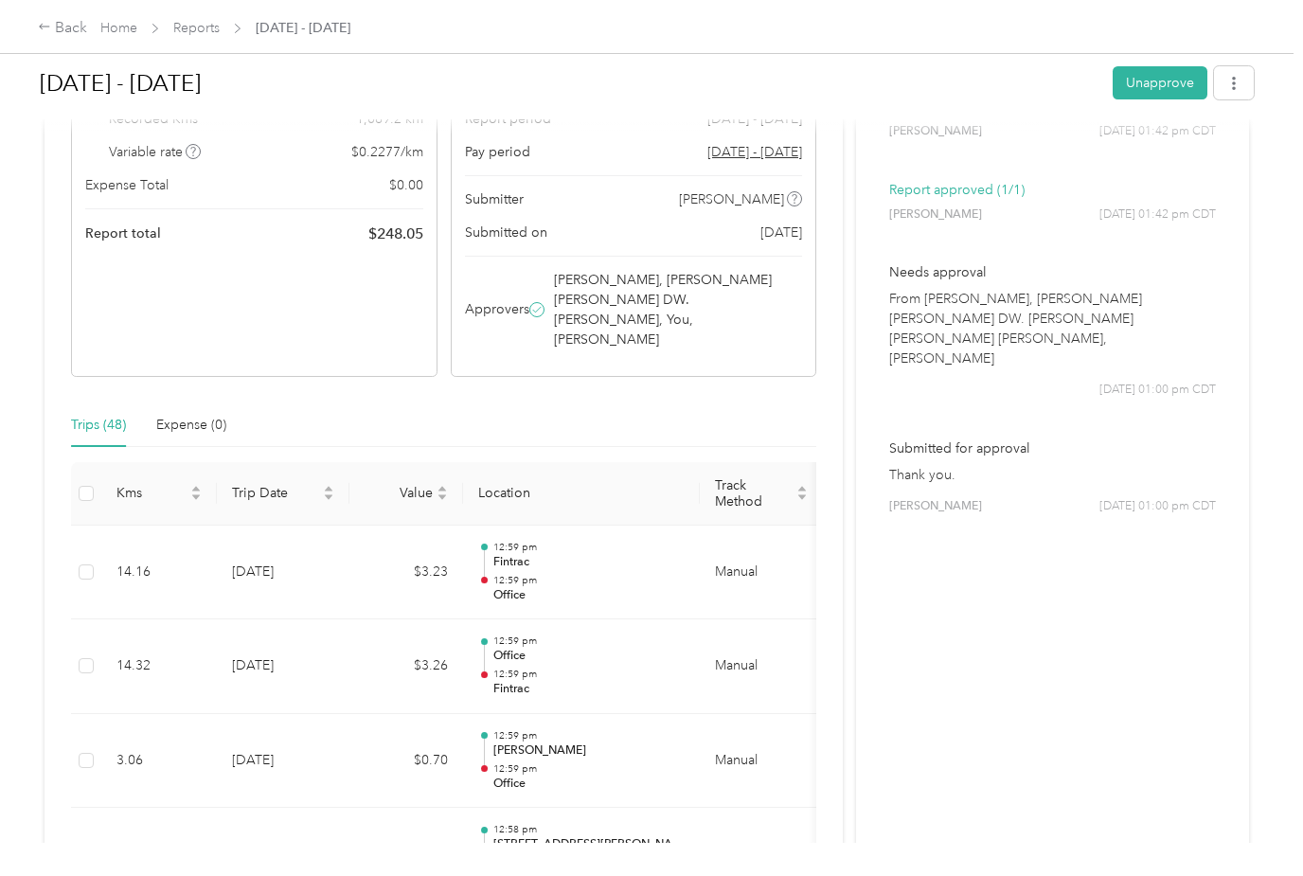
scroll to position [225, 0]
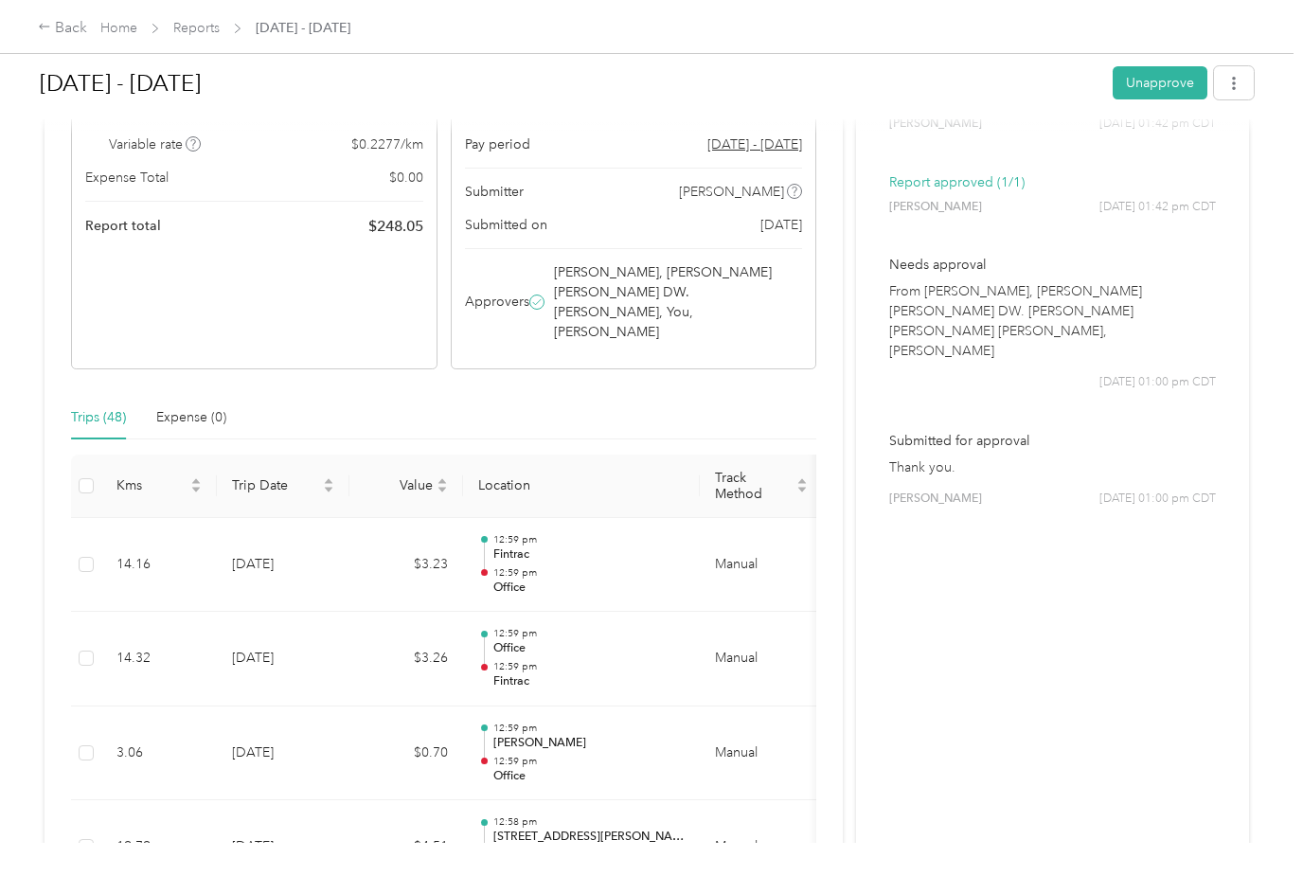
click at [109, 549] on td "14.16" at bounding box center [159, 565] width 116 height 95
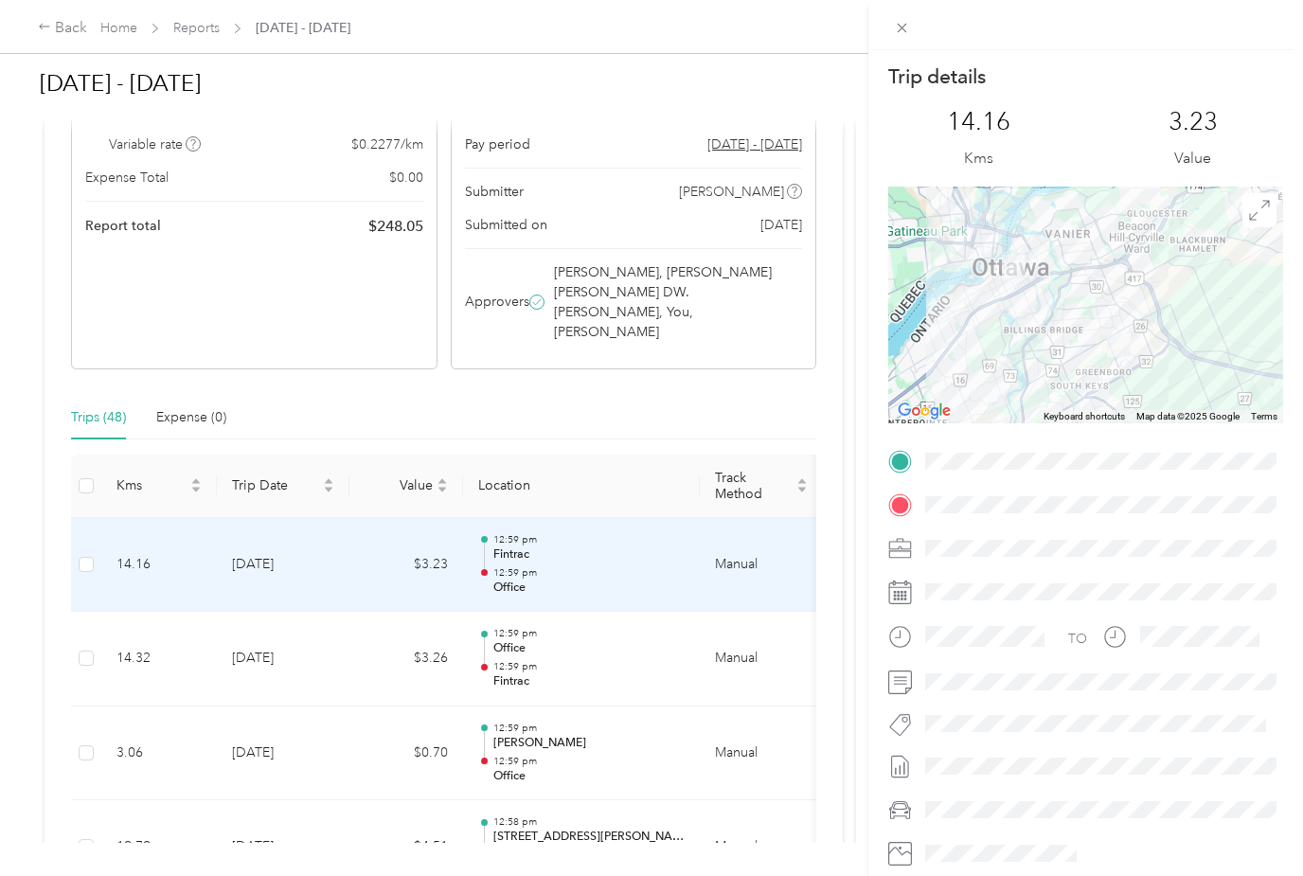
click at [288, 628] on div "Trip details This trip cannot be edited because it is either under review, appr…" at bounding box center [651, 438] width 1303 height 876
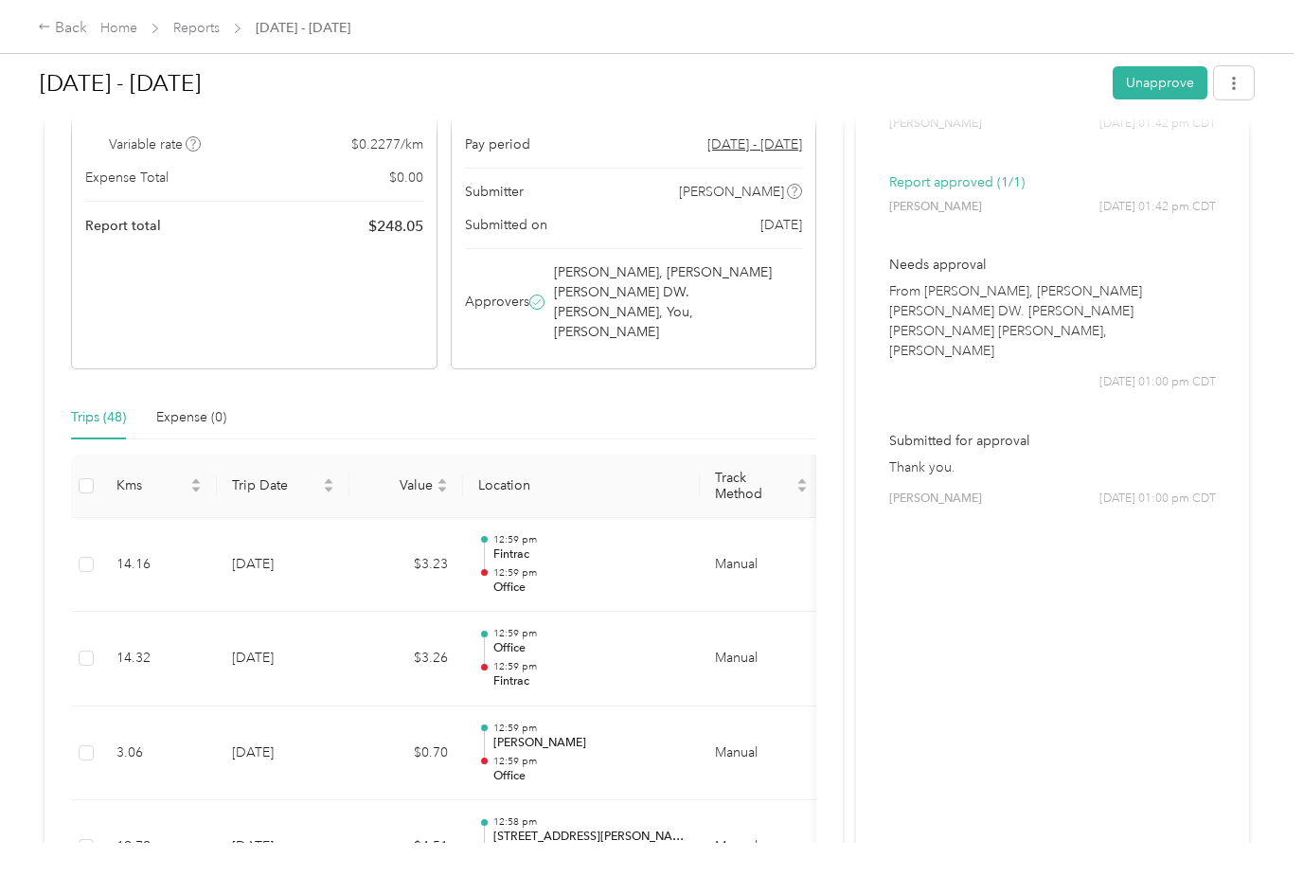
click at [241, 637] on td "[DATE]" at bounding box center [283, 659] width 133 height 95
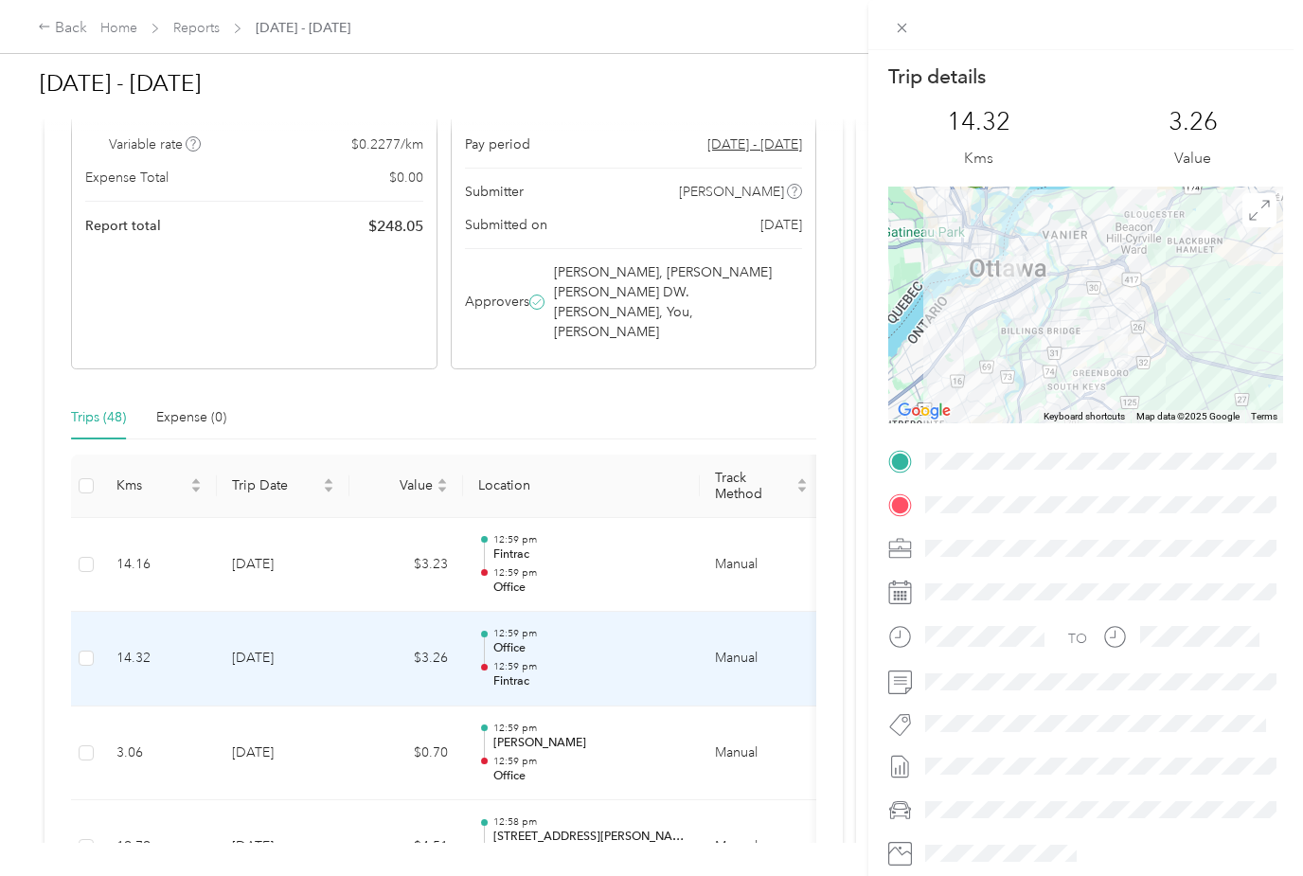
scroll to position [61, 0]
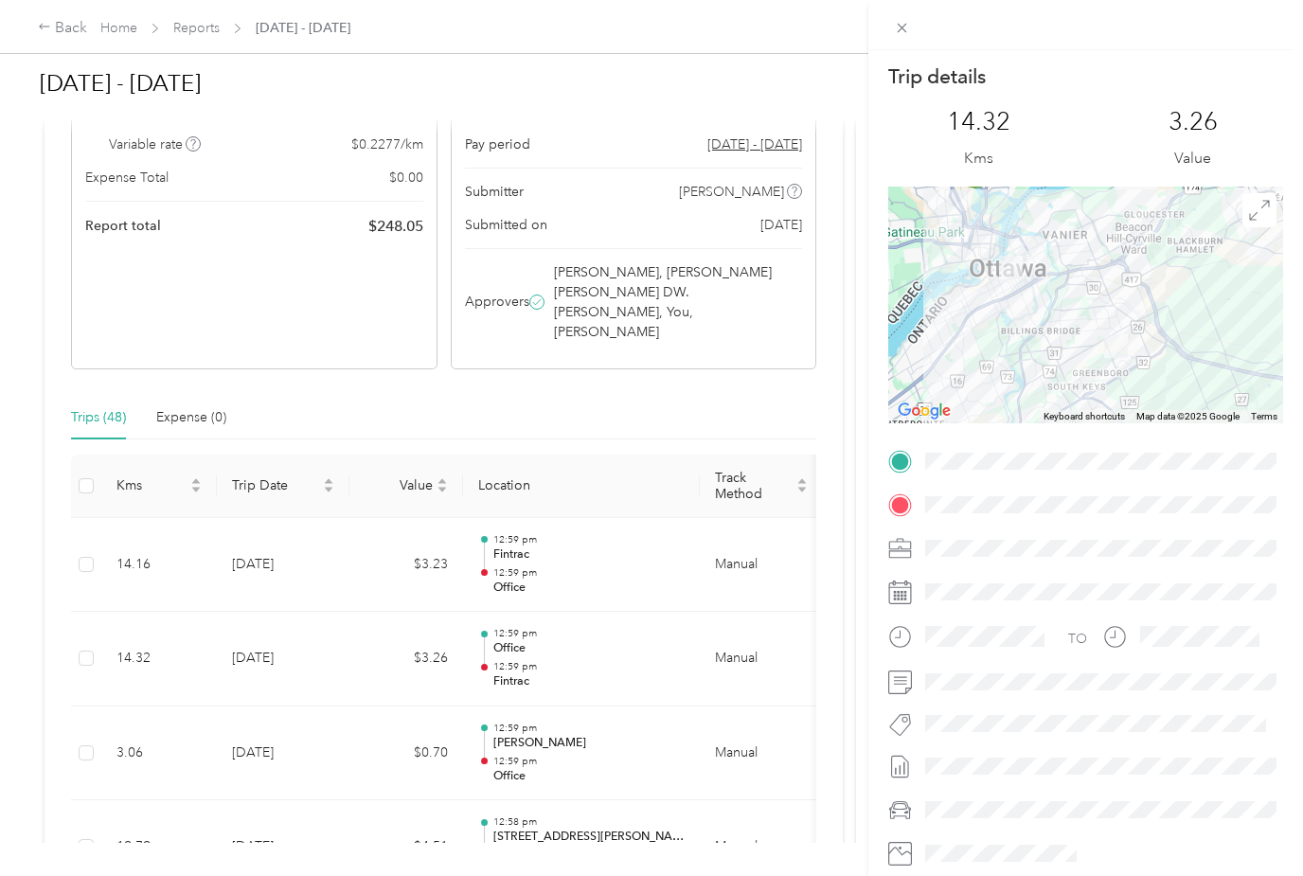
click at [272, 679] on div "Trip details This trip cannot be edited because it is either under review, appr…" at bounding box center [651, 438] width 1303 height 876
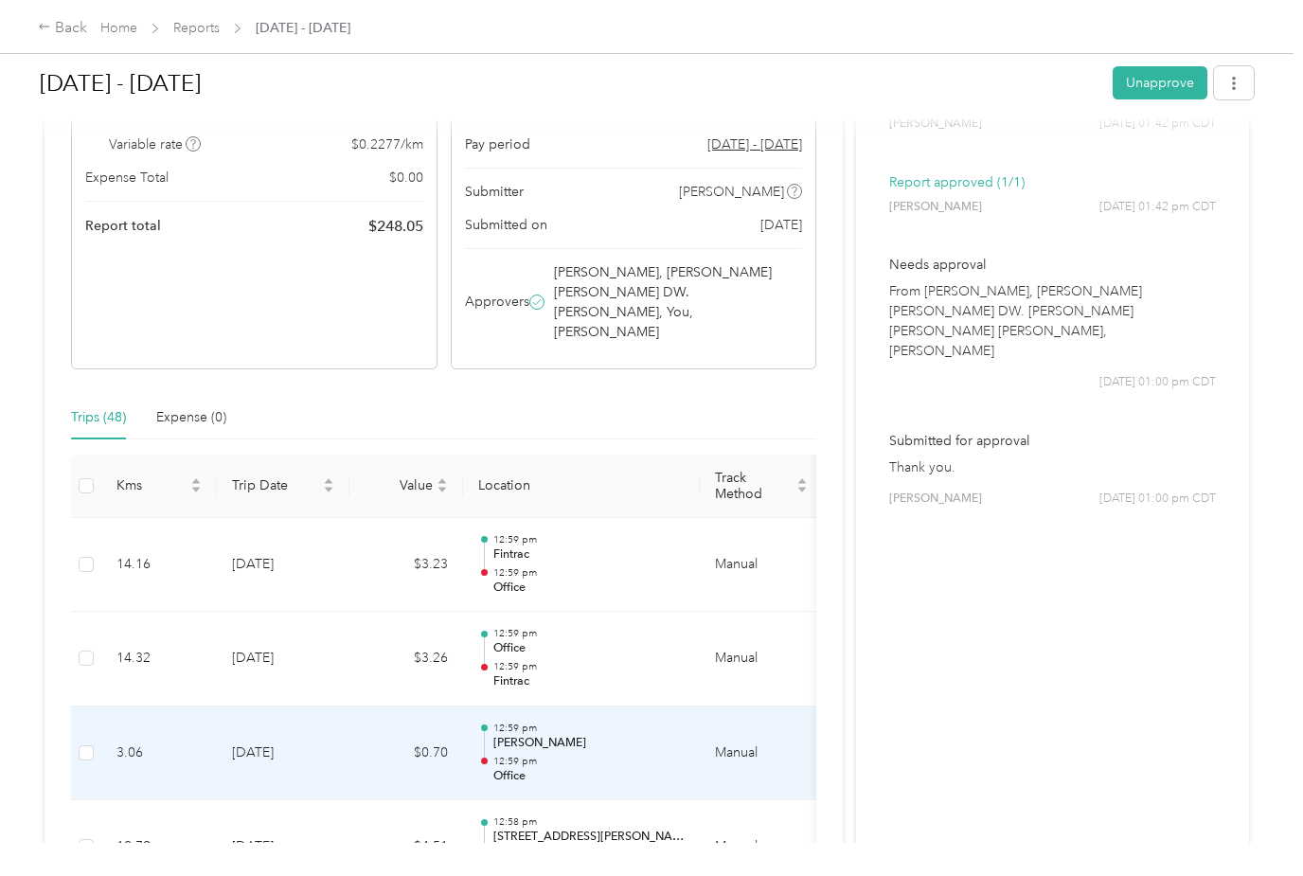
click at [258, 706] on td "[DATE]" at bounding box center [283, 753] width 133 height 95
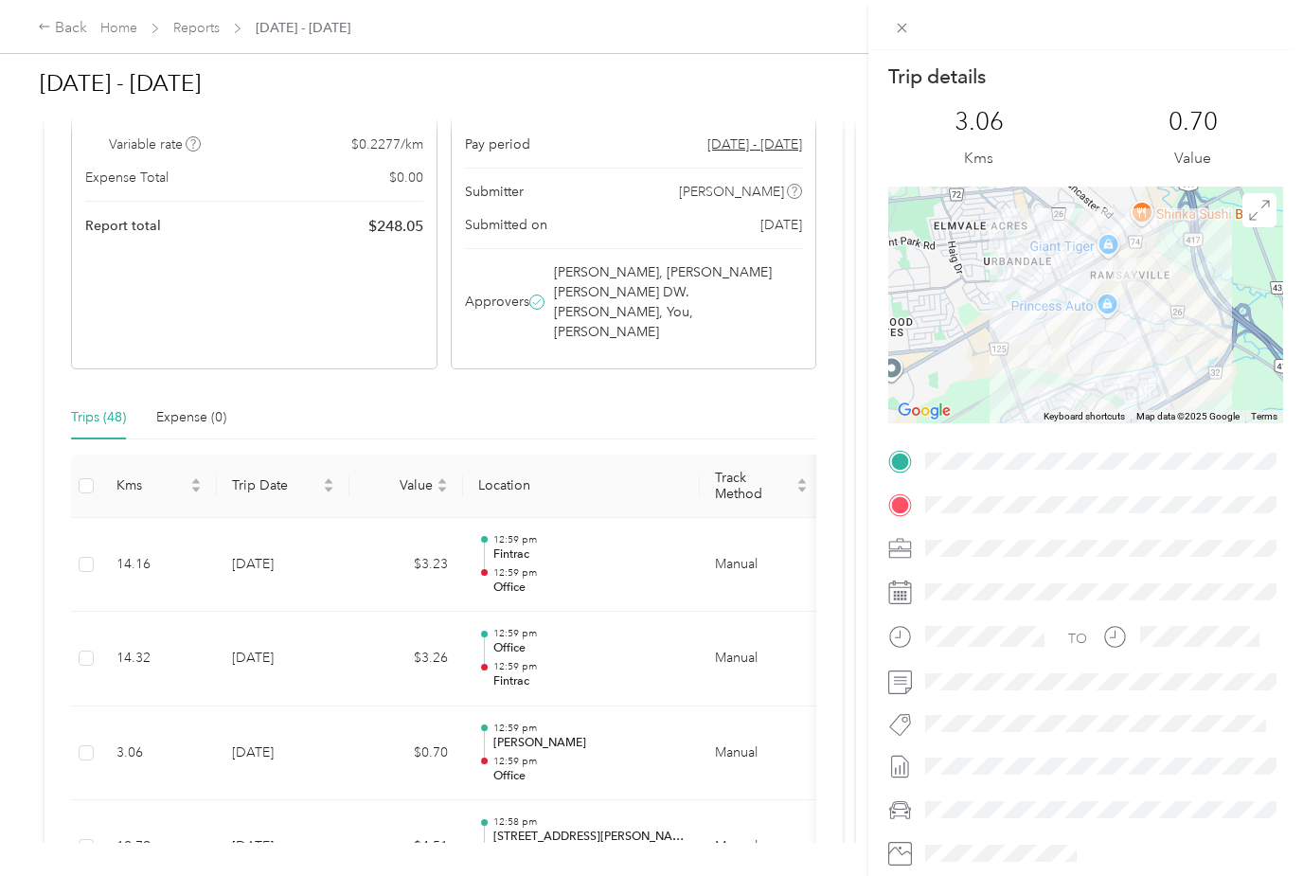
click at [269, 773] on div "Trip details This trip cannot be edited because it is either under review, appr…" at bounding box center [651, 438] width 1303 height 876
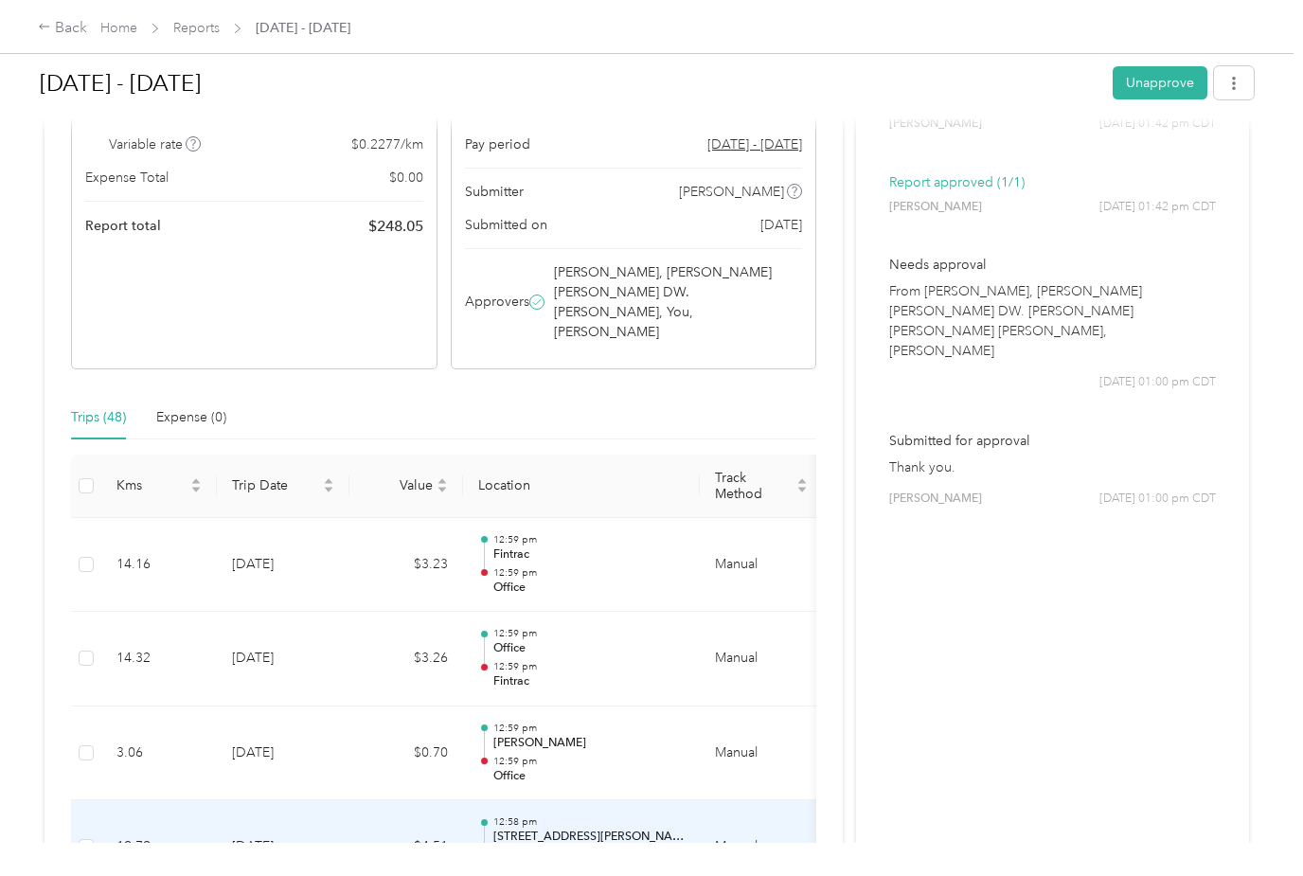
click at [277, 800] on td "[DATE]" at bounding box center [283, 847] width 133 height 95
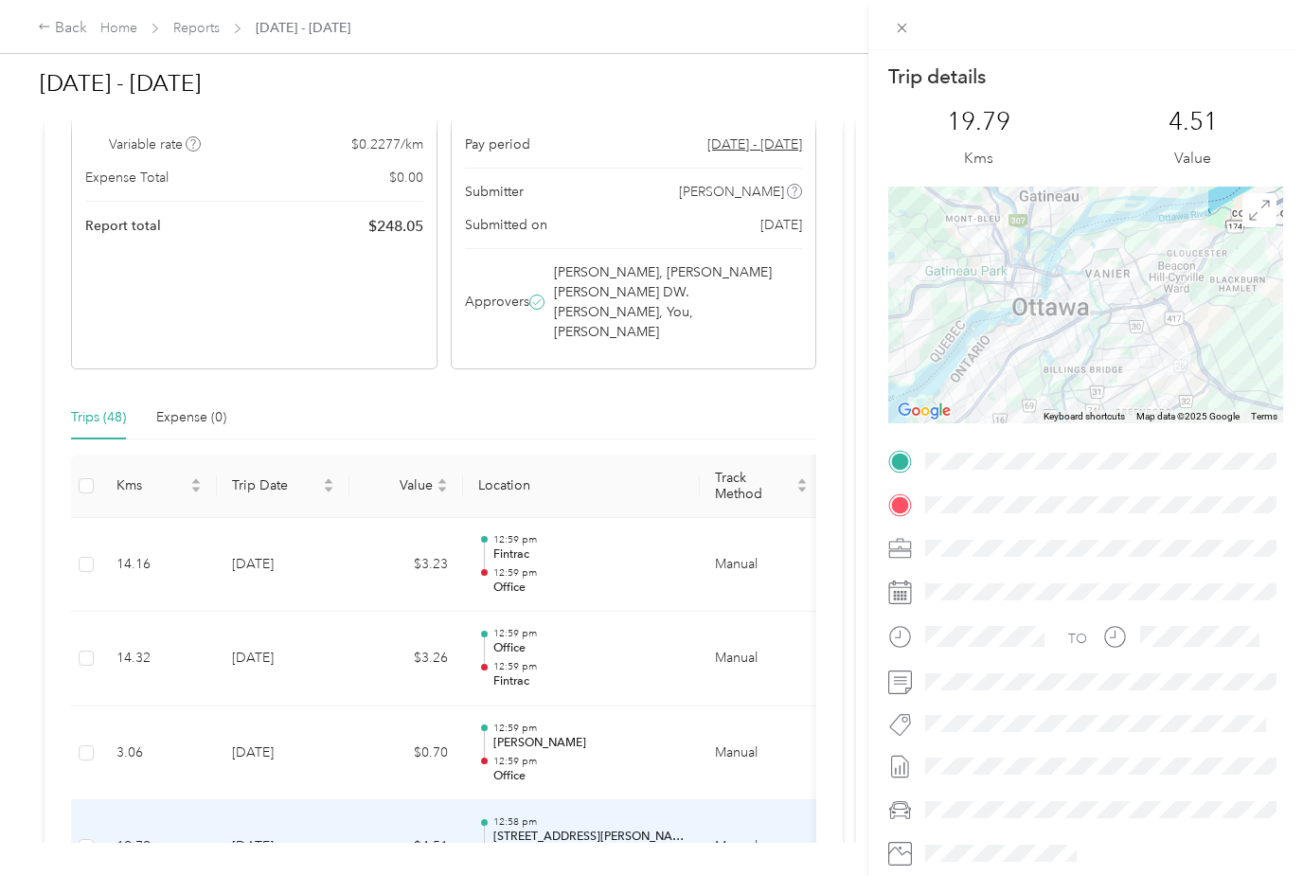
scroll to position [0, 0]
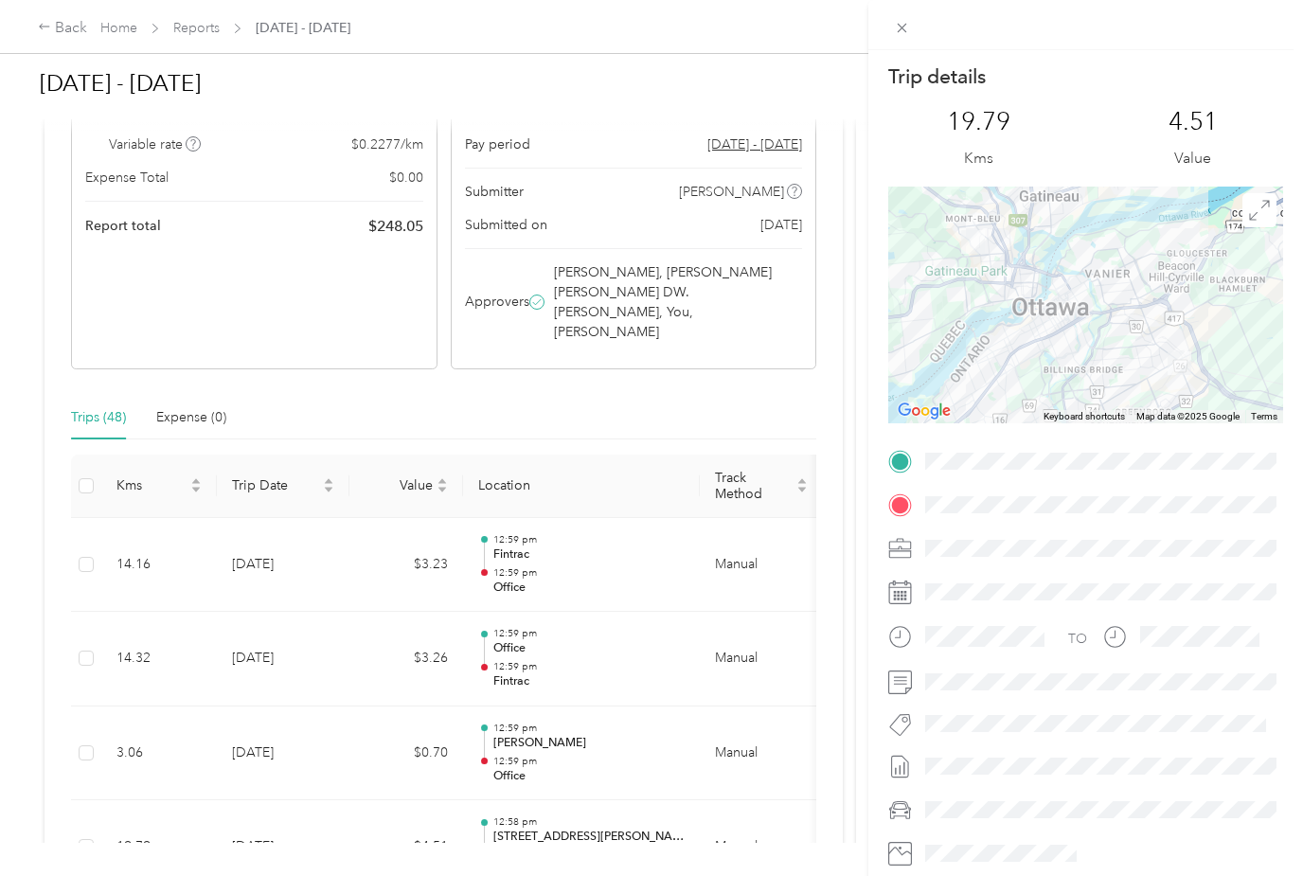
click at [67, 29] on div "Trip details This trip cannot be edited because it is either under review, appr…" at bounding box center [651, 438] width 1303 height 876
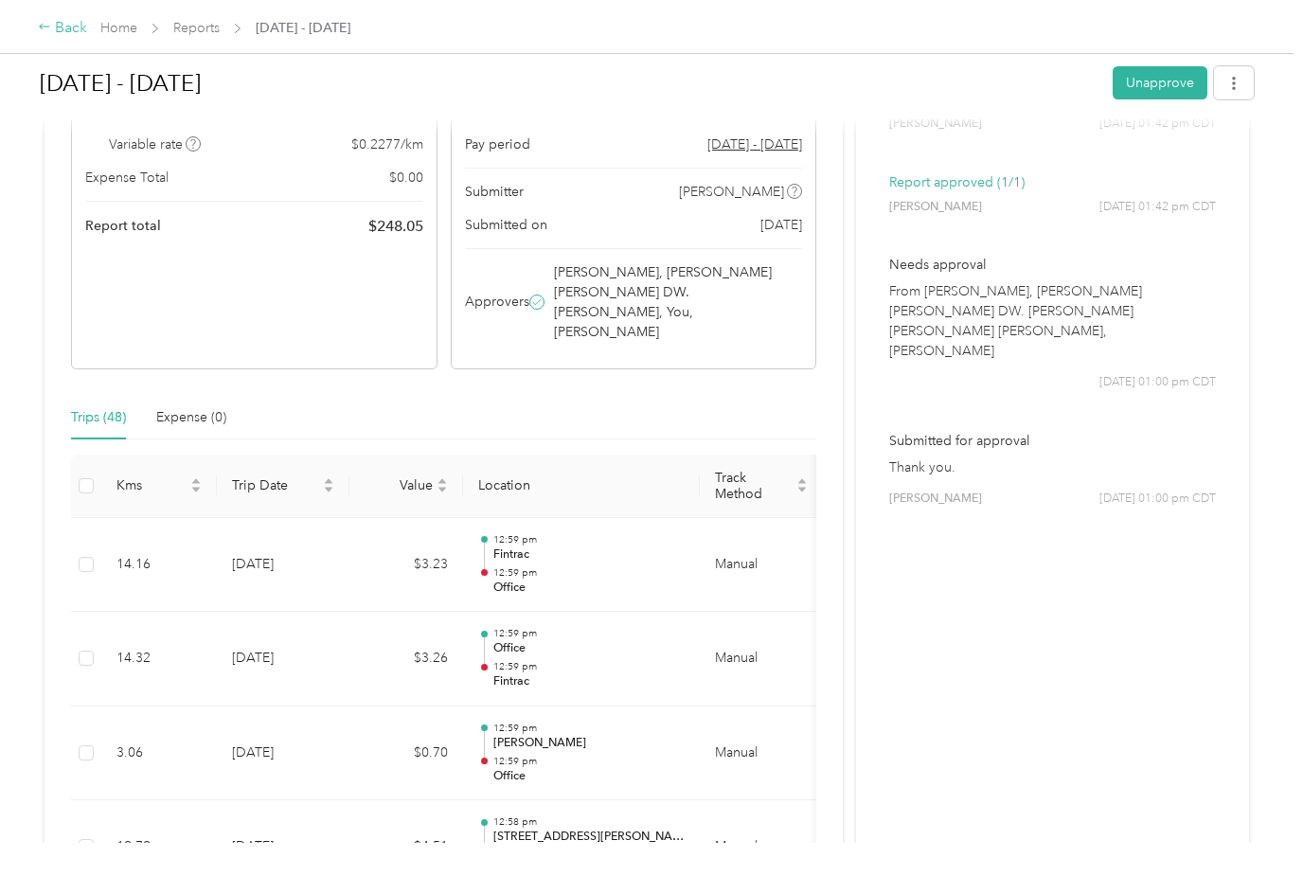
click at [63, 23] on div "Back" at bounding box center [62, 28] width 49 height 23
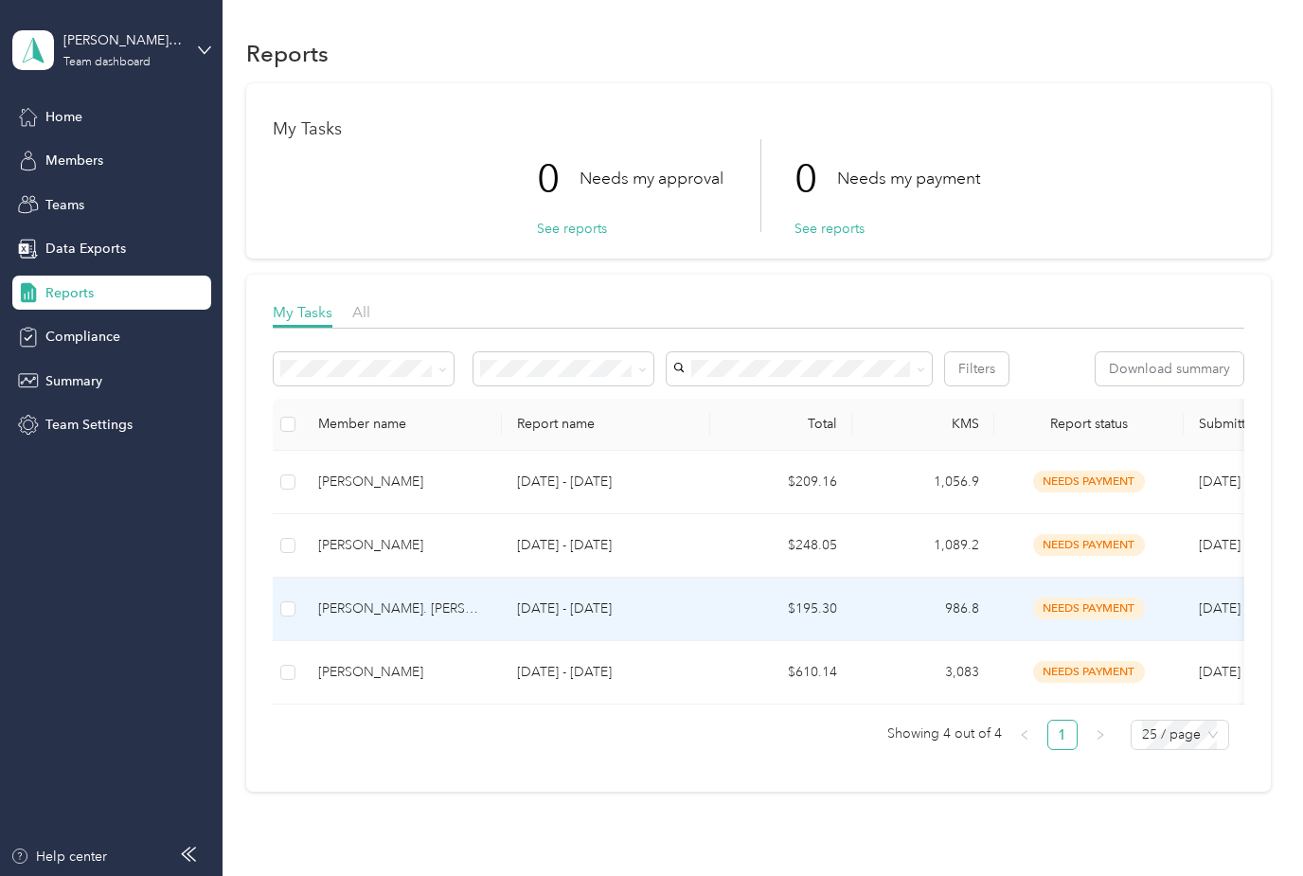
click at [1074, 619] on td "needs payment" at bounding box center [1088, 609] width 189 height 63
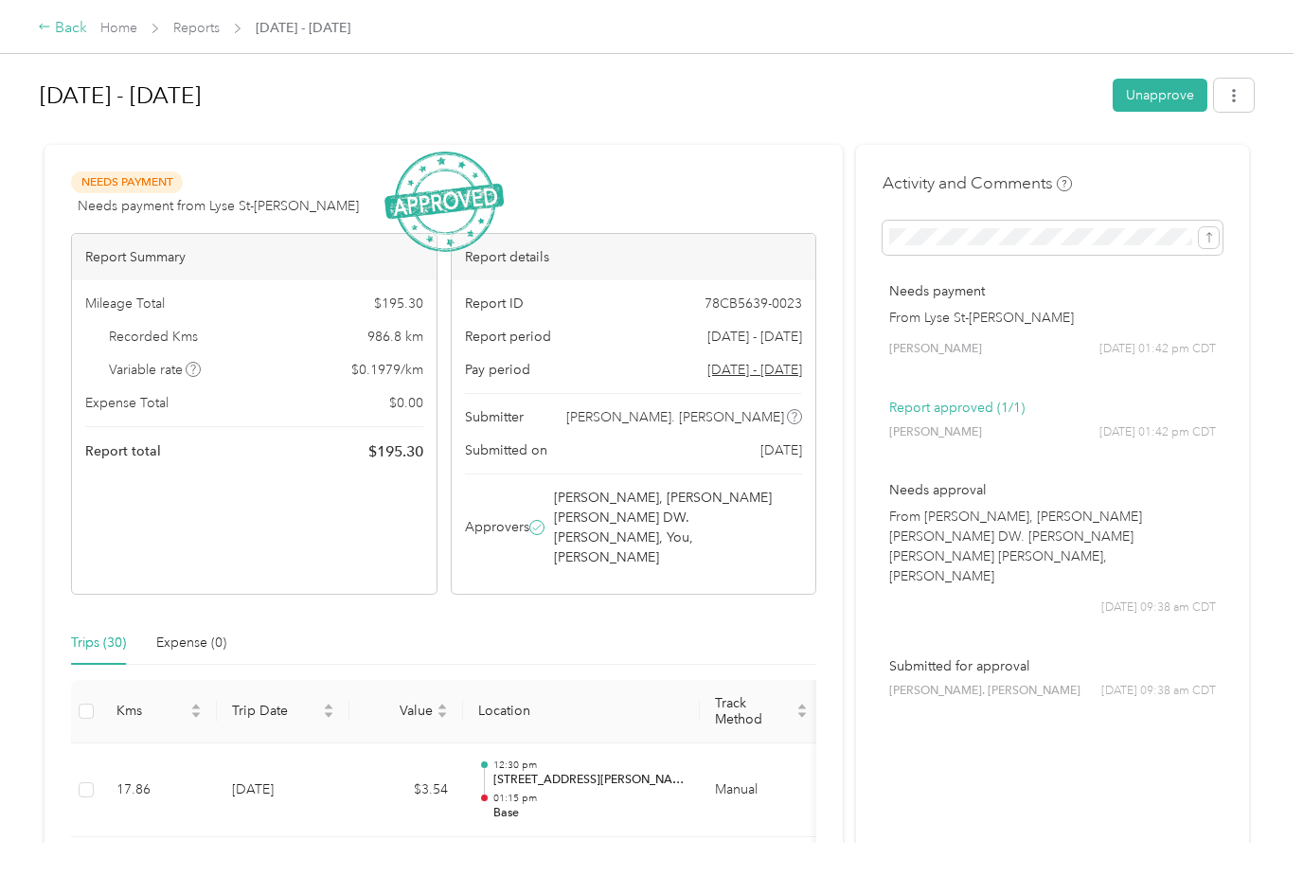
click at [70, 35] on div "Back" at bounding box center [62, 28] width 49 height 23
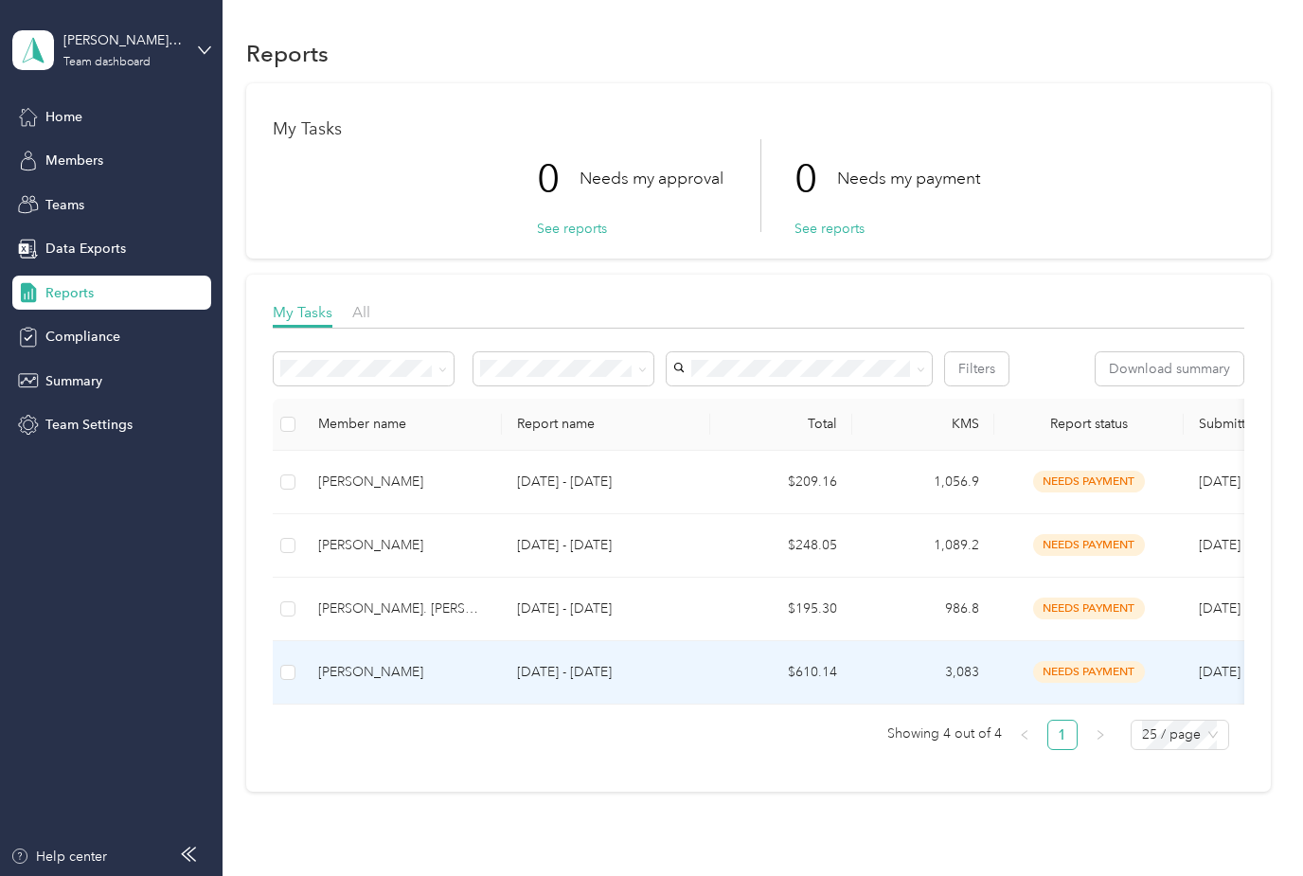
click at [1113, 683] on td "needs payment" at bounding box center [1088, 672] width 189 height 63
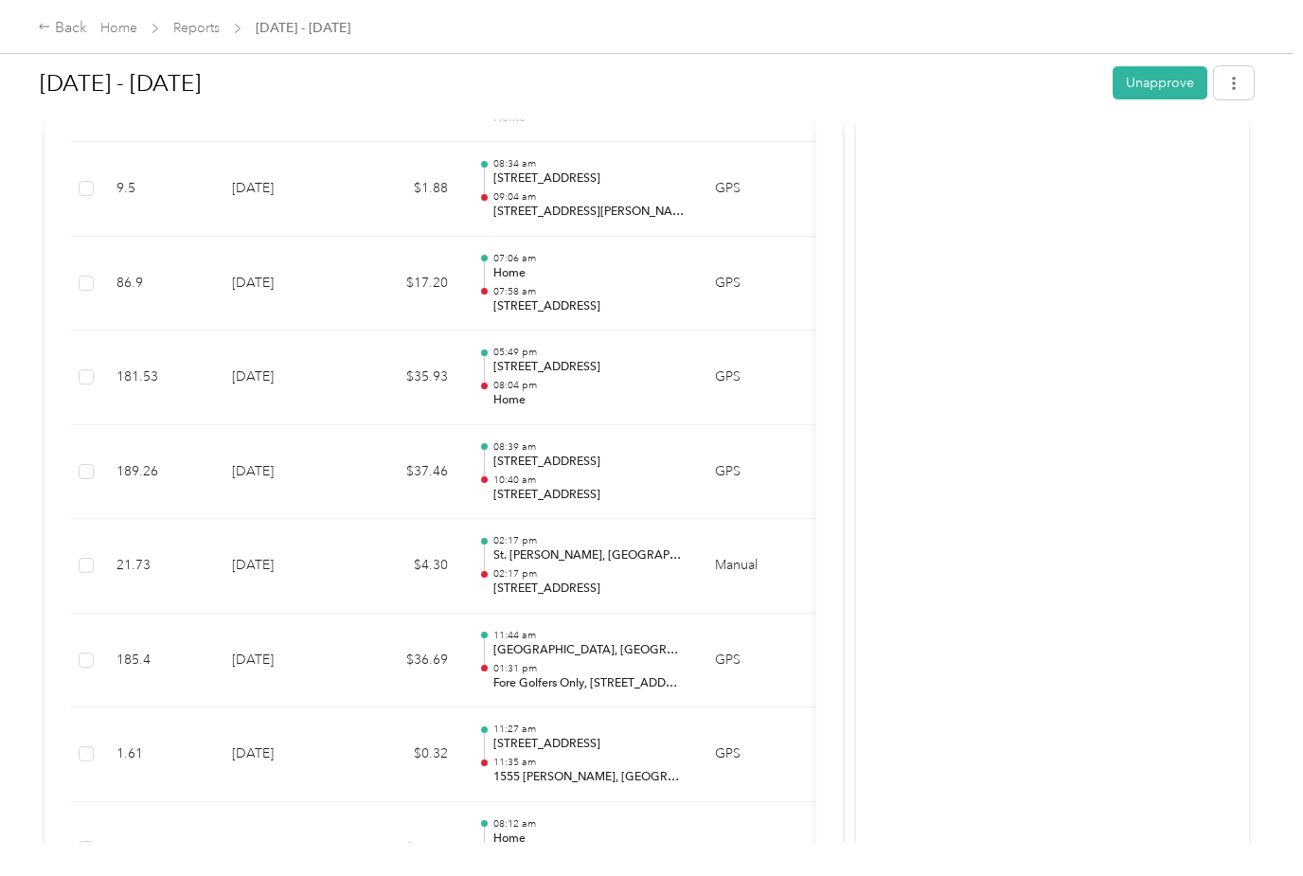
scroll to position [2757, 0]
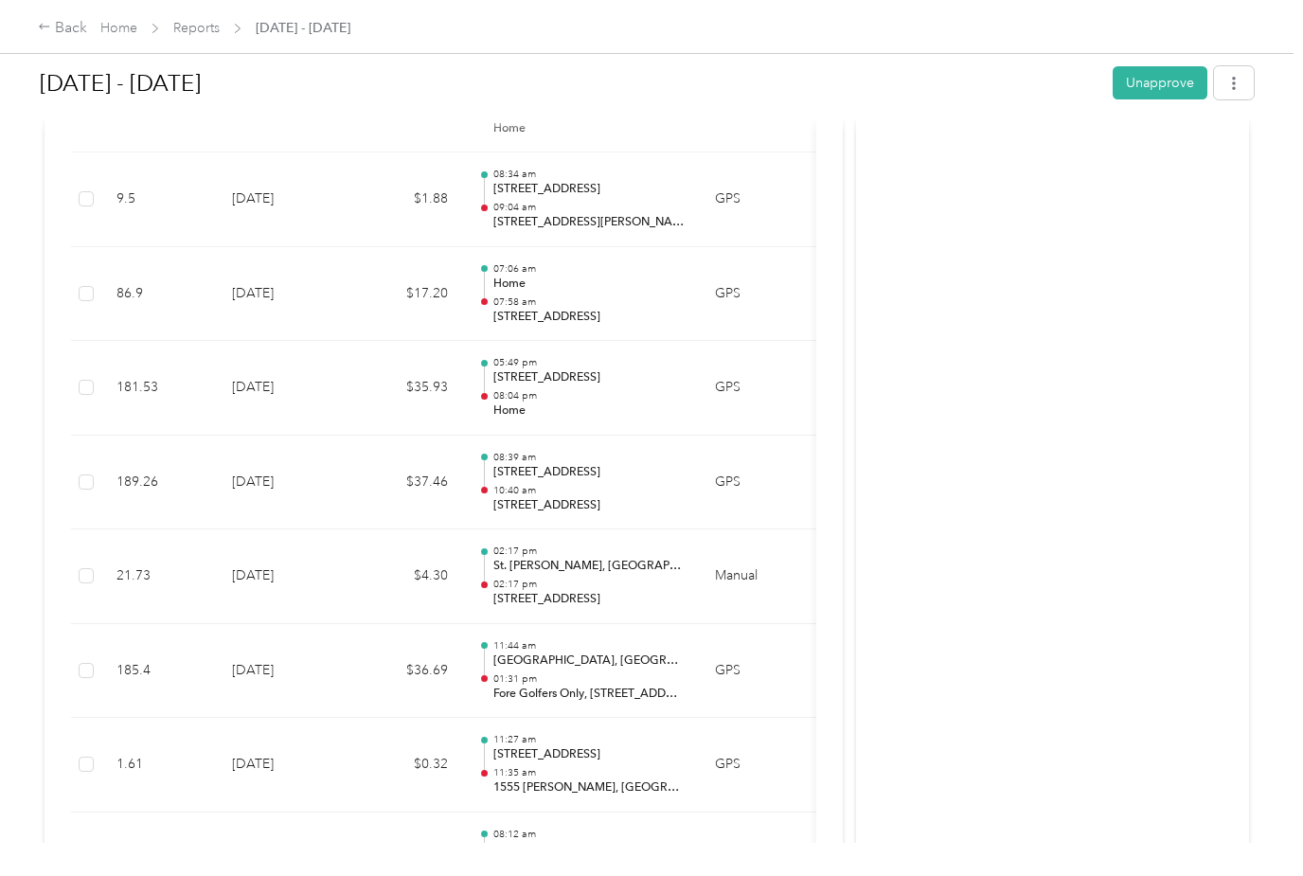
click at [112, 529] on td "21.73" at bounding box center [159, 576] width 116 height 95
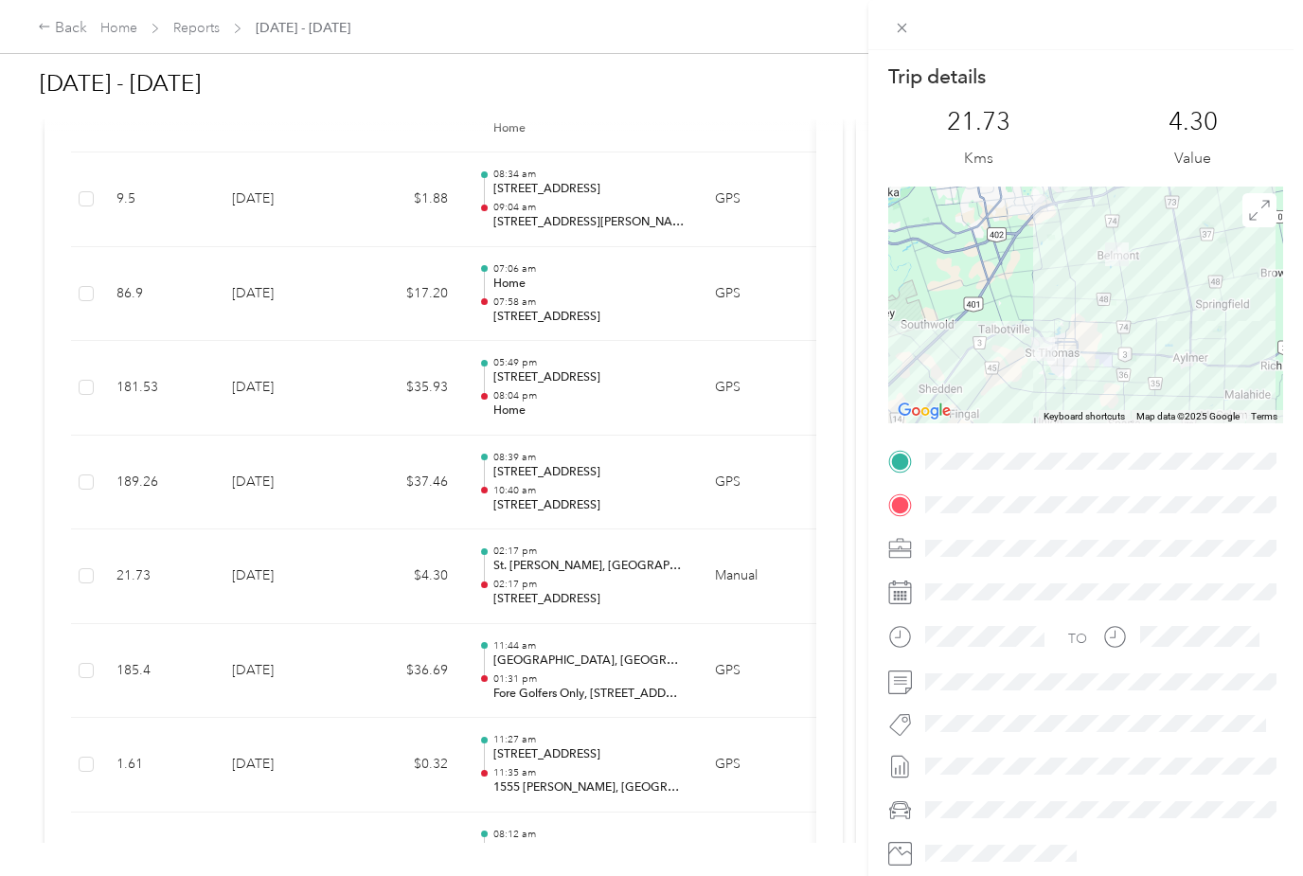
click at [644, 364] on div "Trip details This trip cannot be edited because it is either under review, appr…" at bounding box center [651, 438] width 1303 height 876
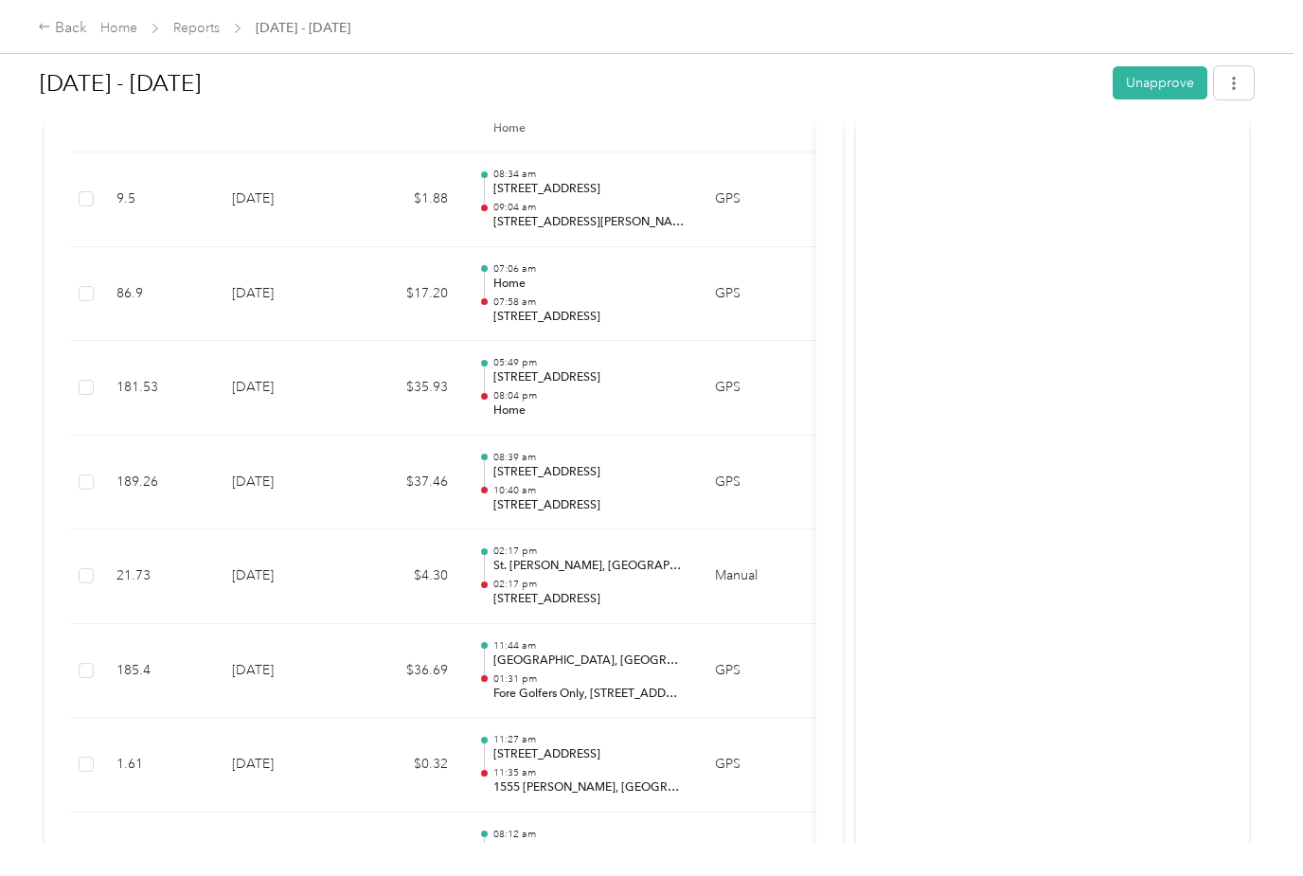
click at [619, 402] on p "Home" at bounding box center [588, 410] width 191 height 17
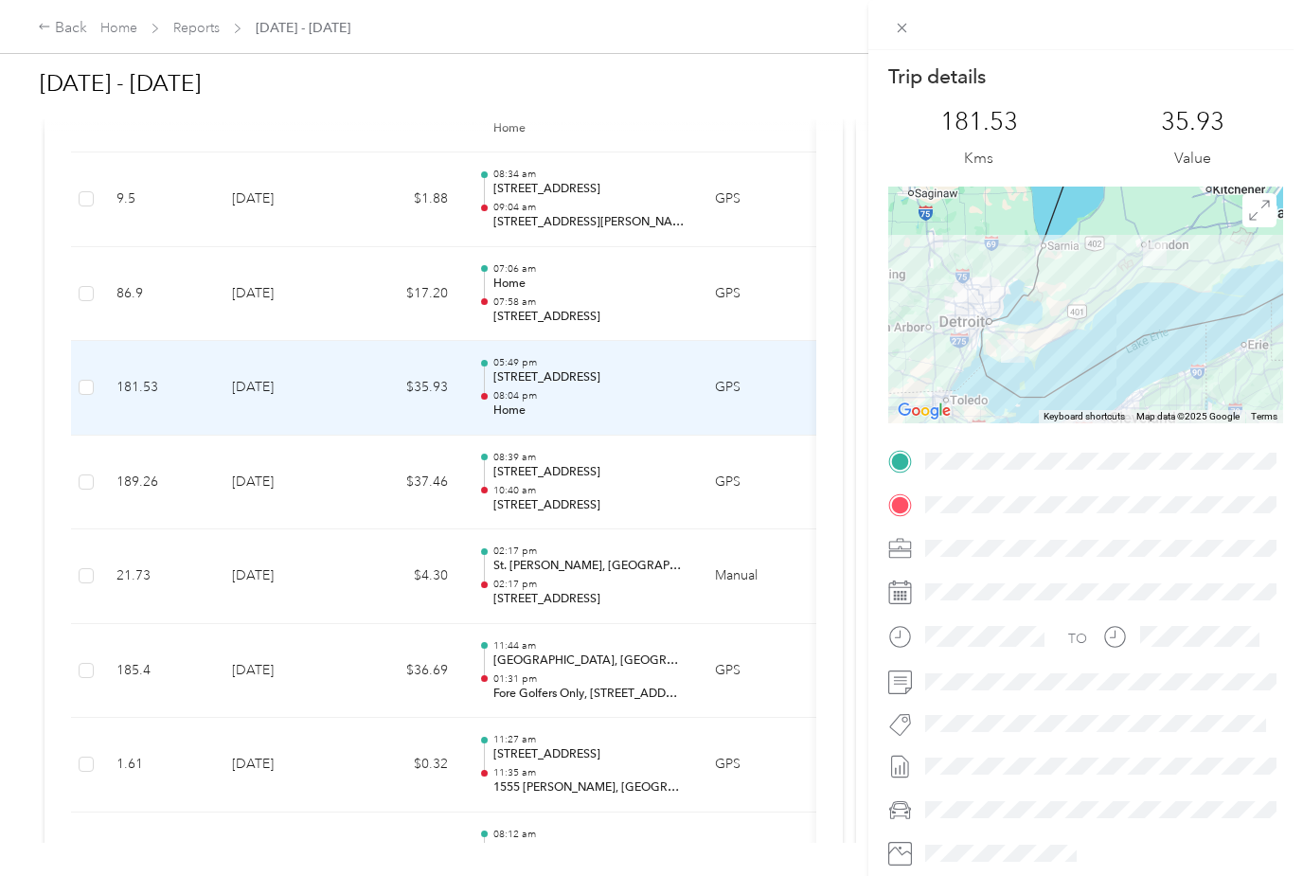
scroll to position [0, 0]
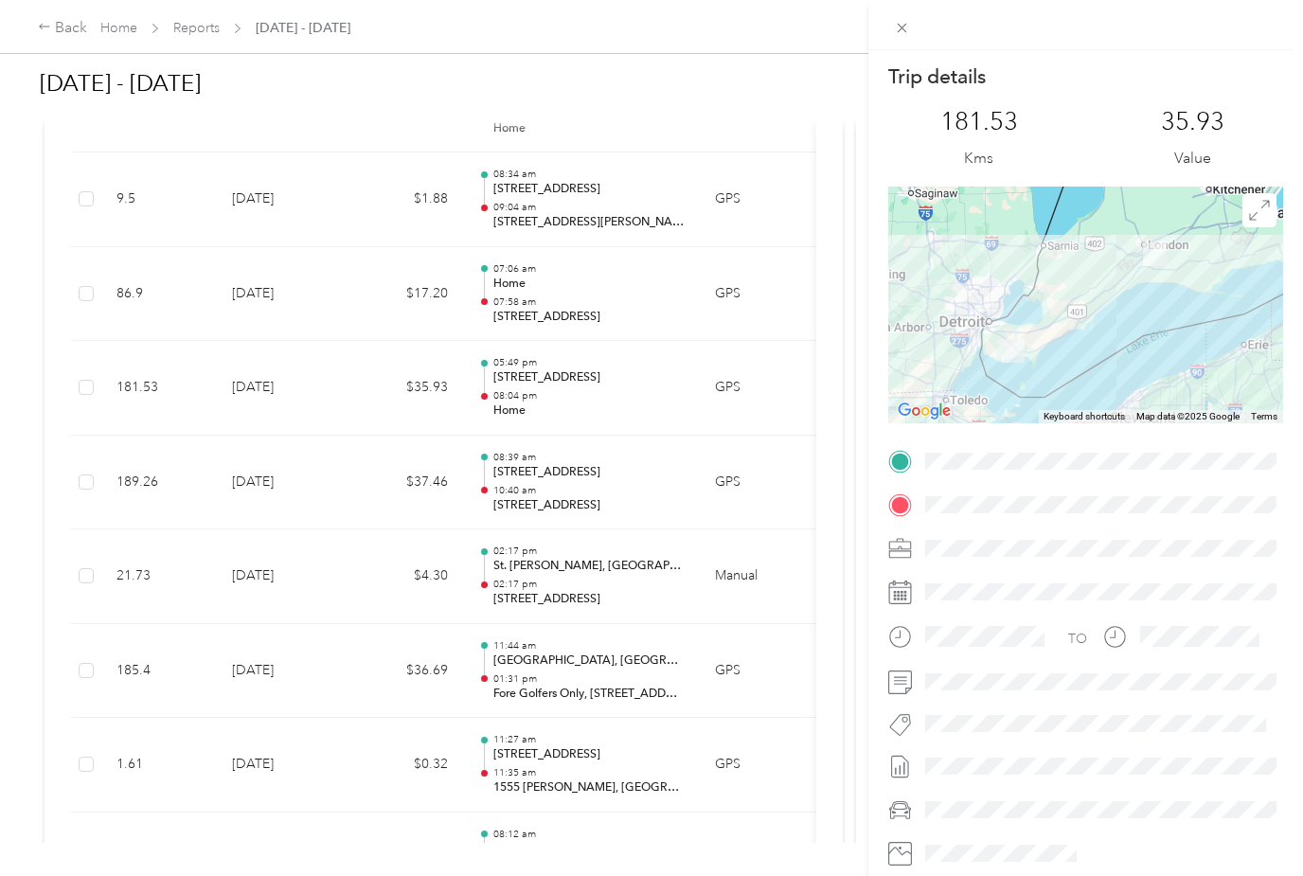
click at [4, 249] on div "Trip details This trip cannot be edited because it is either under review, appr…" at bounding box center [651, 438] width 1303 height 876
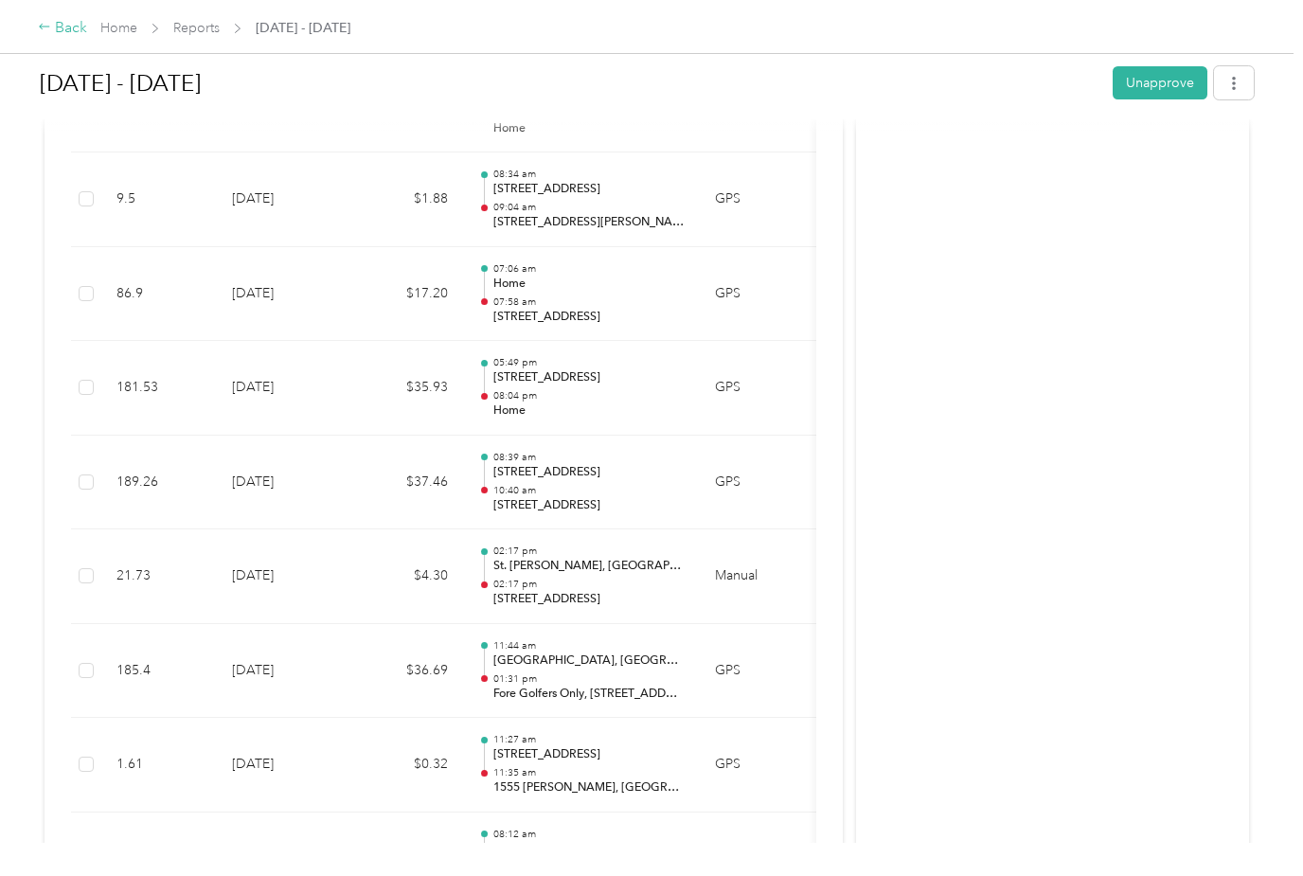
click at [82, 22] on div "Back" at bounding box center [62, 28] width 49 height 23
